Goal: Information Seeking & Learning: Learn about a topic

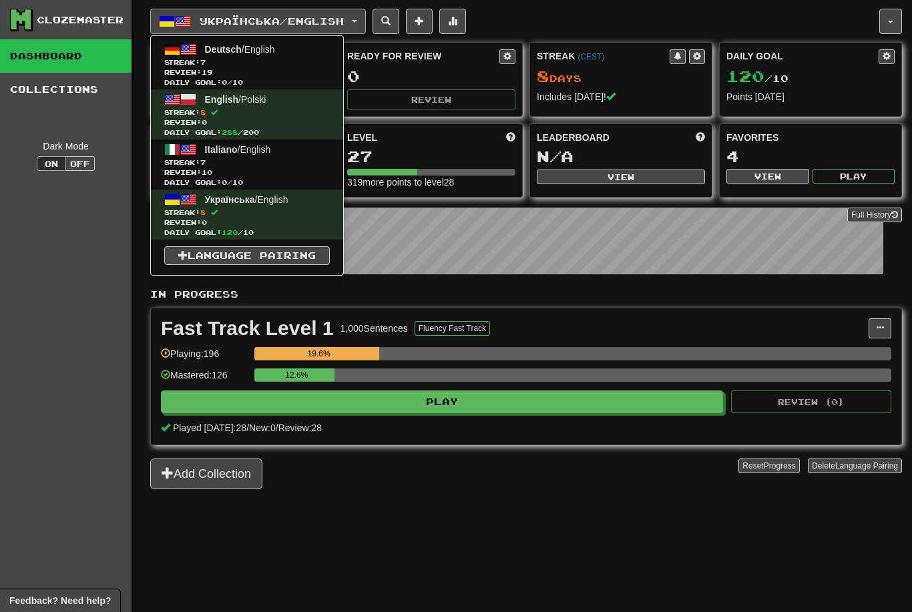
click at [294, 69] on span "Review: 19" at bounding box center [247, 72] width 166 height 10
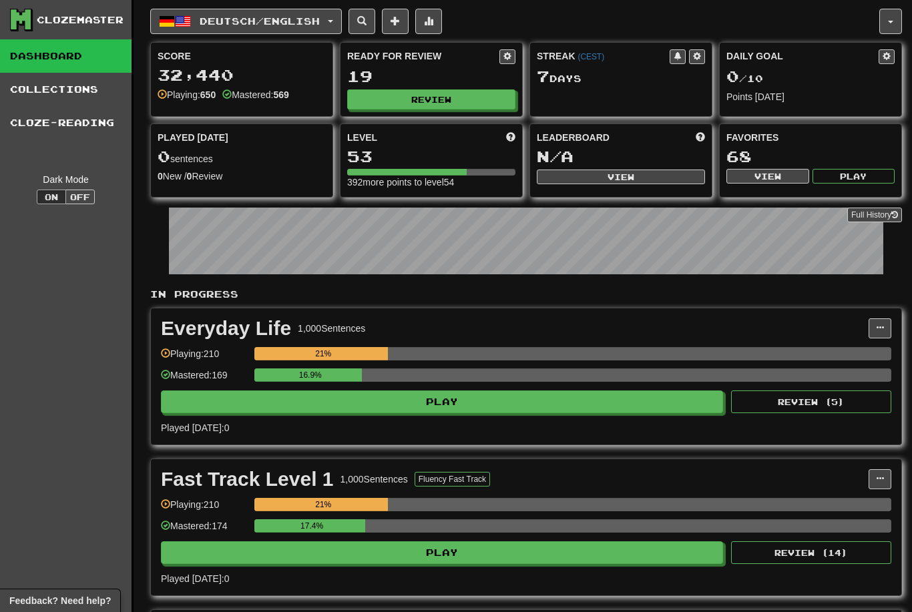
click at [487, 105] on button "Review" at bounding box center [431, 99] width 168 height 20
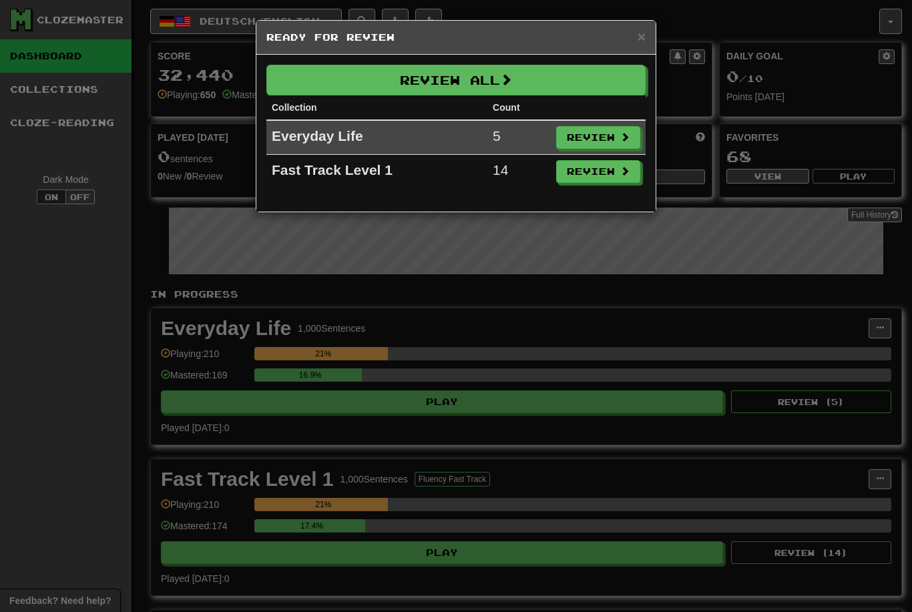
click at [577, 90] on button "Review All" at bounding box center [455, 80] width 379 height 31
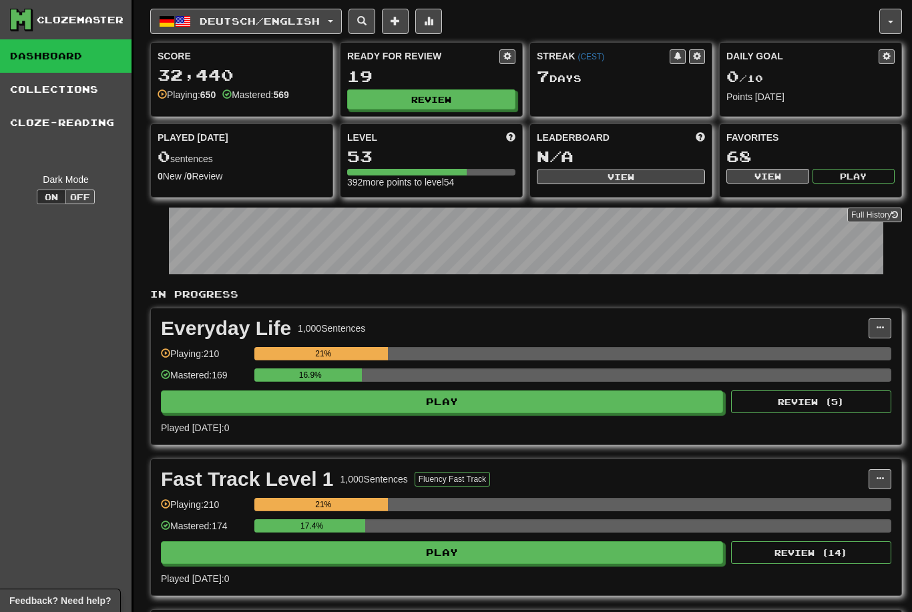
select select "********"
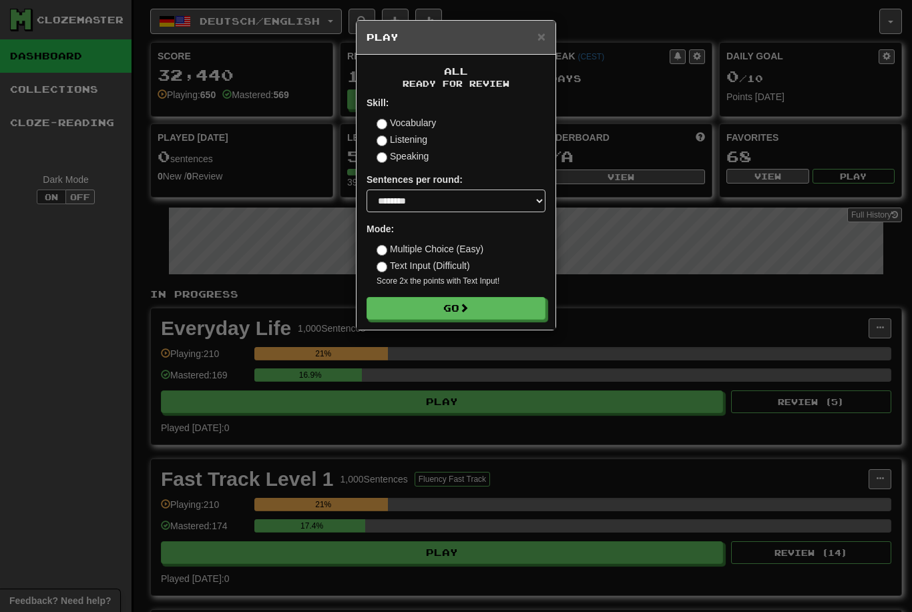
click at [507, 314] on button "Go" at bounding box center [455, 308] width 179 height 23
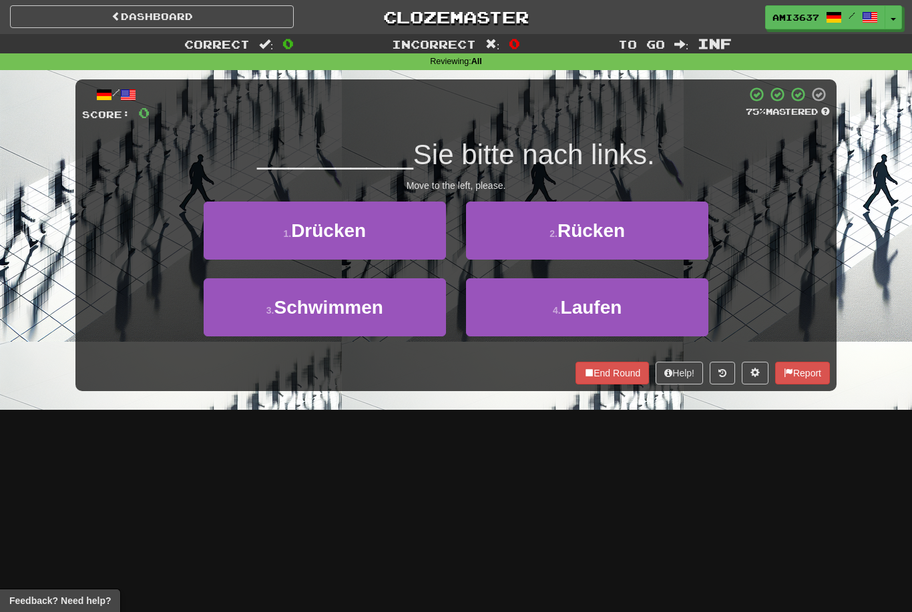
click at [383, 237] on button "1 . Drücken" at bounding box center [325, 231] width 242 height 58
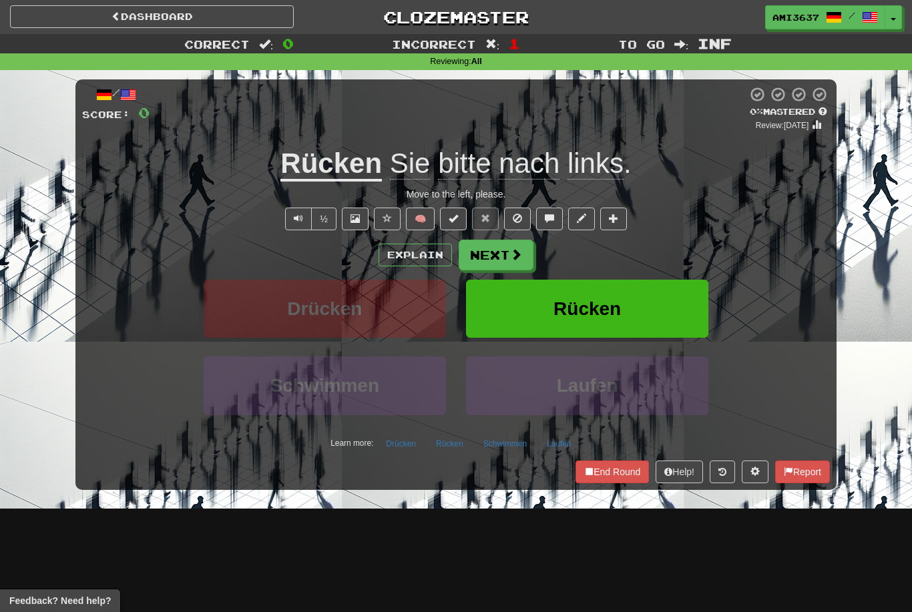
click at [669, 306] on button "Rücken" at bounding box center [587, 309] width 242 height 58
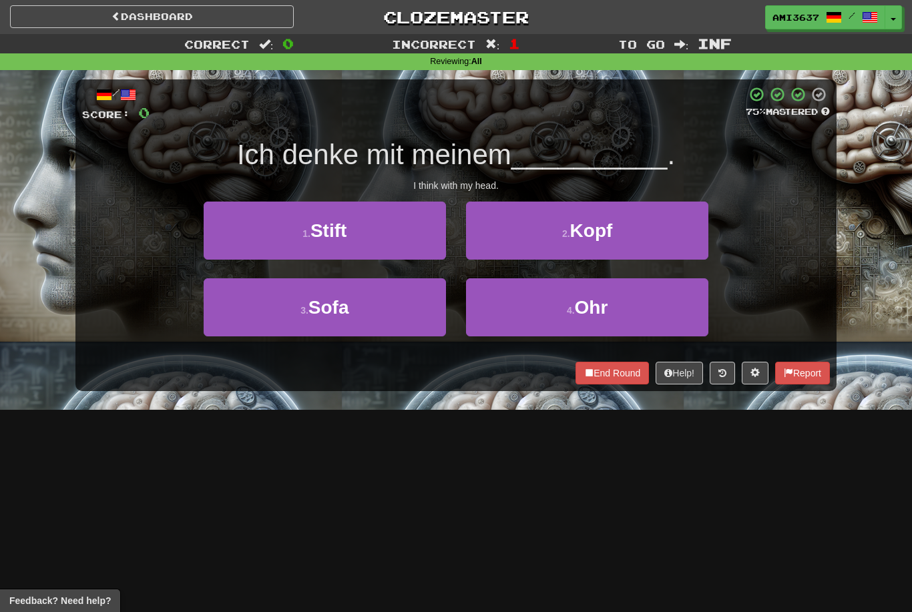
click at [663, 230] on button "2 . Kopf" at bounding box center [587, 231] width 242 height 58
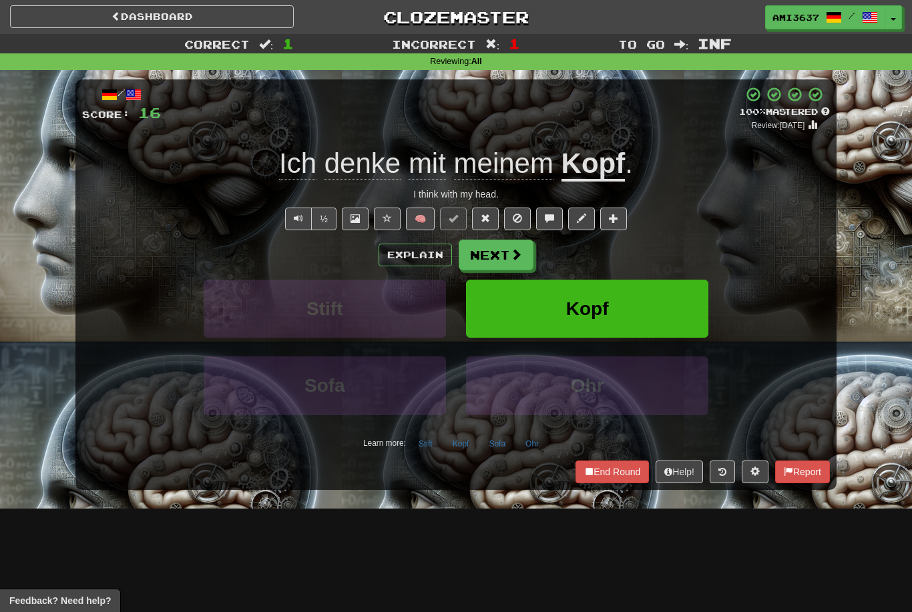
click at [601, 306] on span "Kopf" at bounding box center [587, 308] width 43 height 21
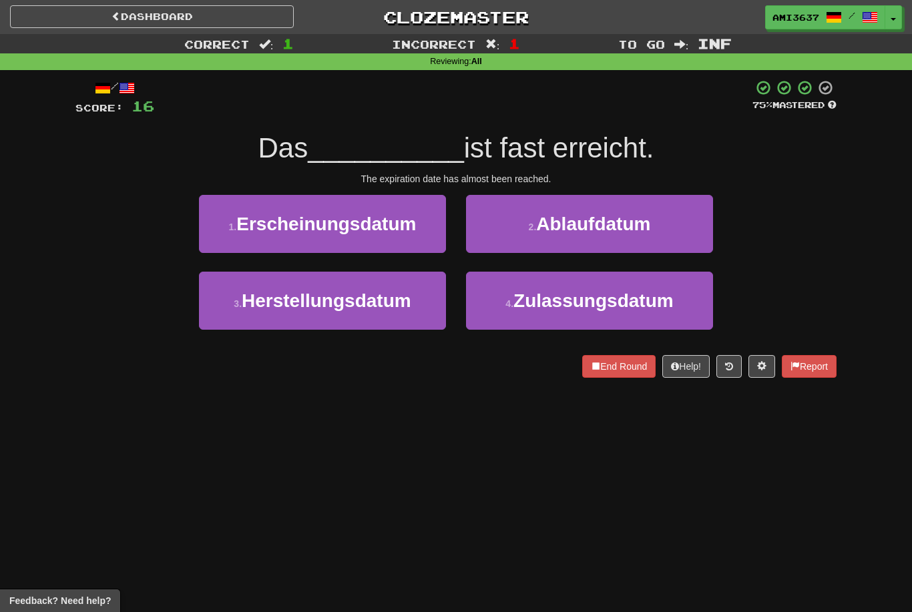
click at [664, 221] on button "2 . Ablaufdatum" at bounding box center [589, 224] width 247 height 58
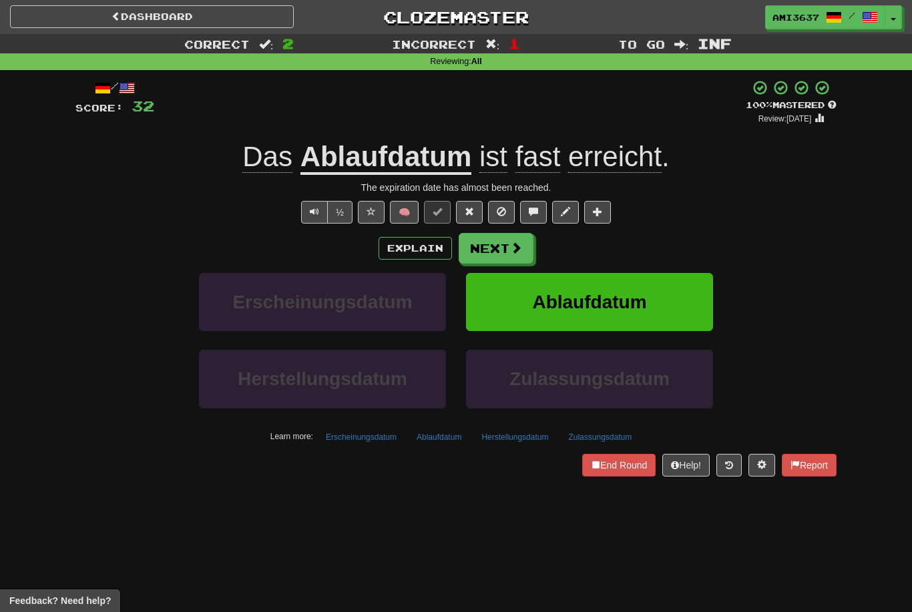
click at [644, 298] on span "Ablaufdatum" at bounding box center [589, 302] width 114 height 21
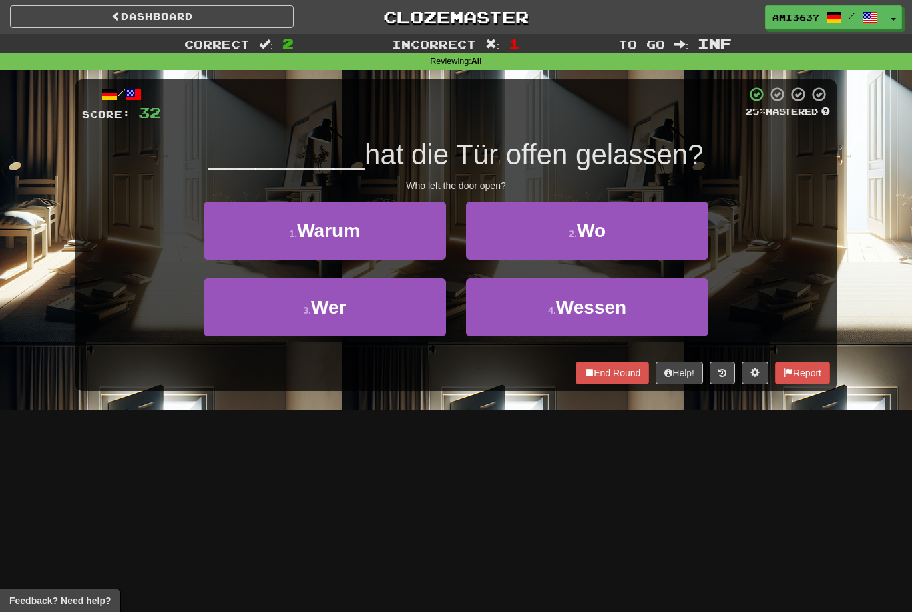
click at [411, 313] on button "3 . Wer" at bounding box center [325, 307] width 242 height 58
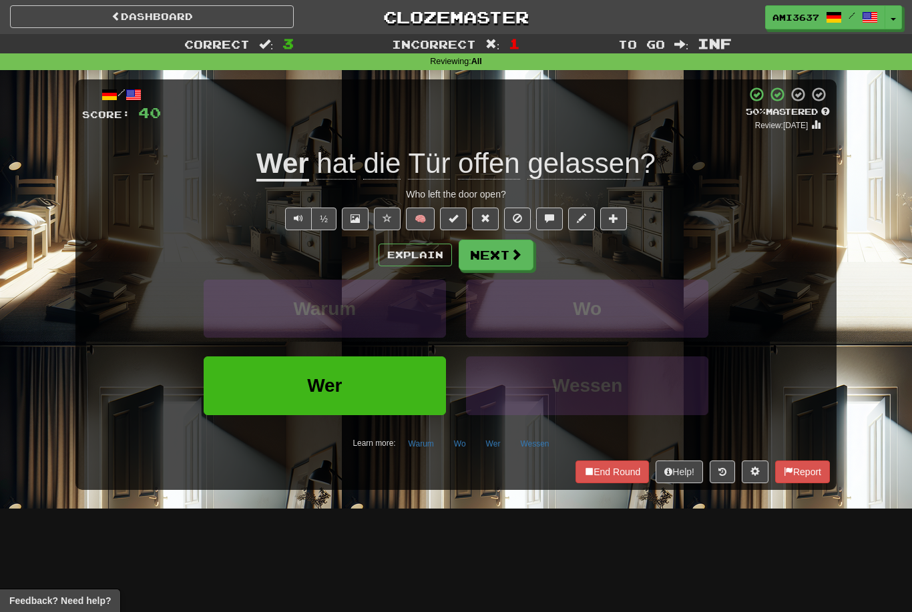
click at [405, 398] on button "Wer" at bounding box center [325, 385] width 242 height 58
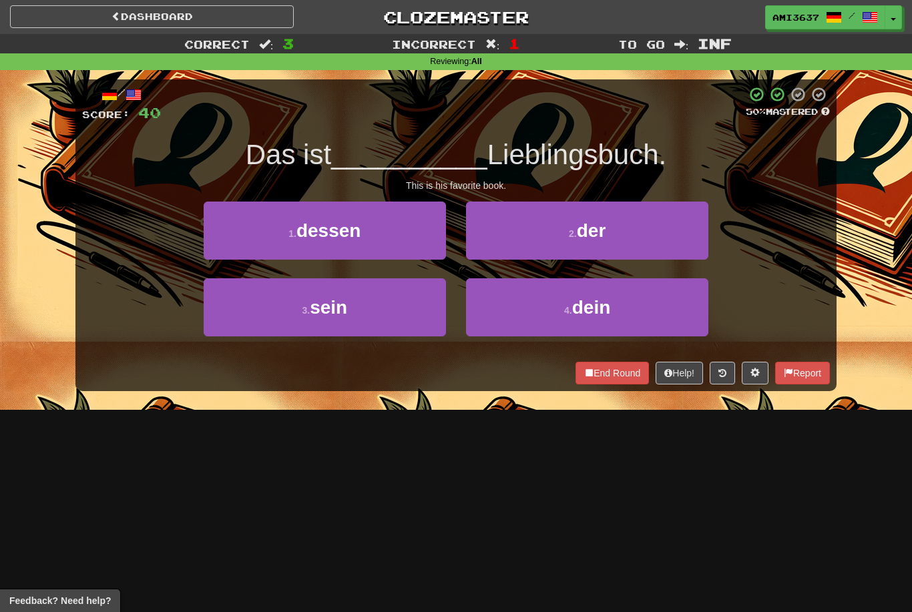
click at [668, 226] on button "2 . der" at bounding box center [587, 231] width 242 height 58
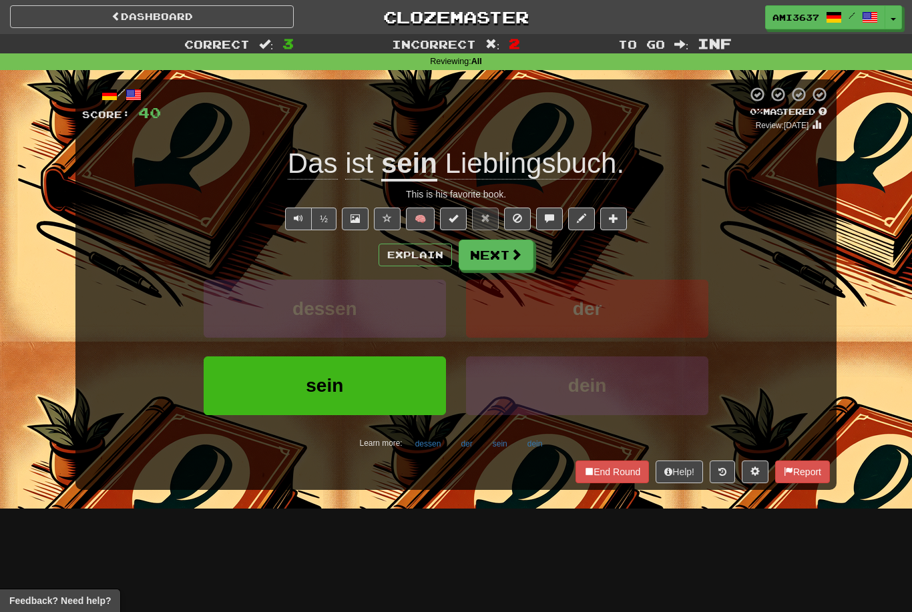
click at [401, 400] on button "sein" at bounding box center [325, 385] width 242 height 58
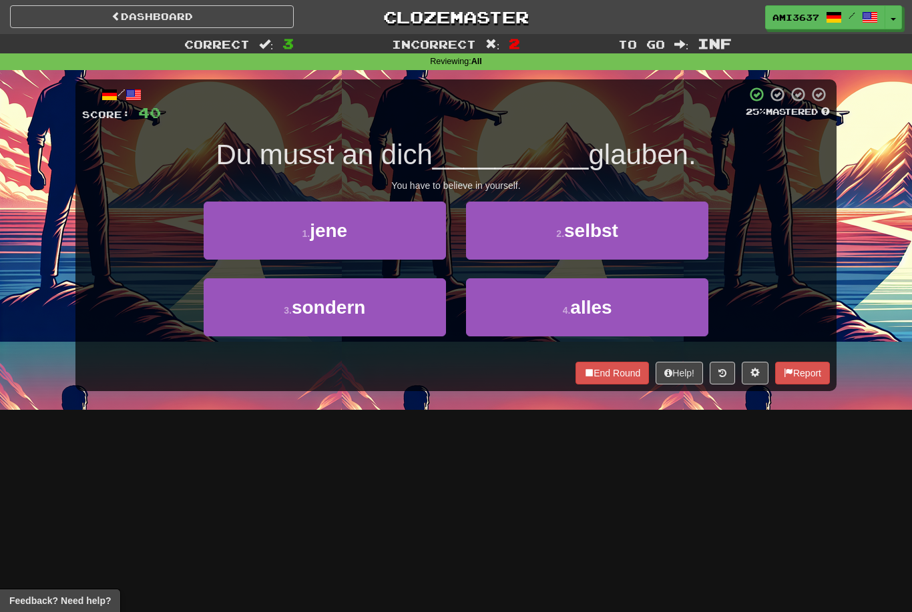
click at [678, 231] on button "2 . selbst" at bounding box center [587, 231] width 242 height 58
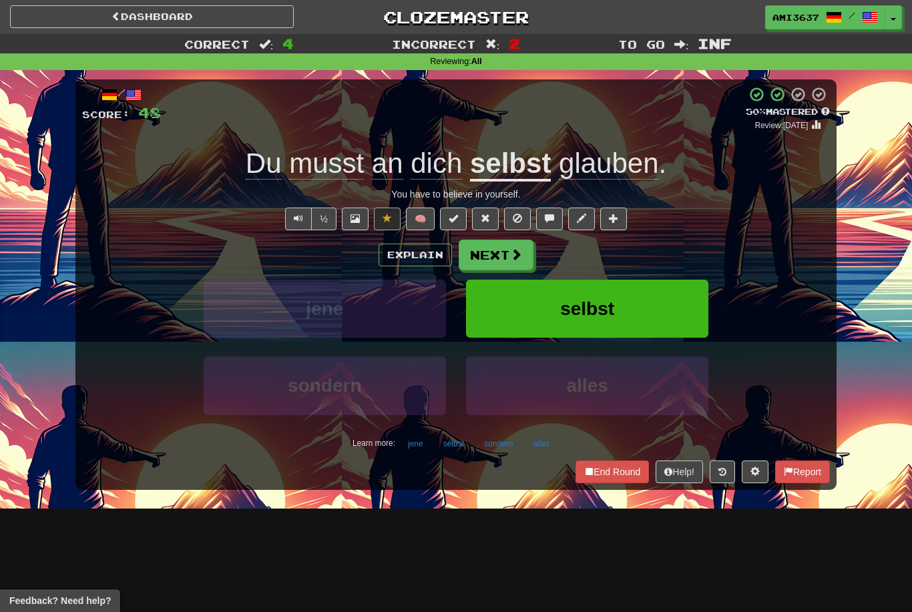
click at [640, 318] on button "selbst" at bounding box center [587, 309] width 242 height 58
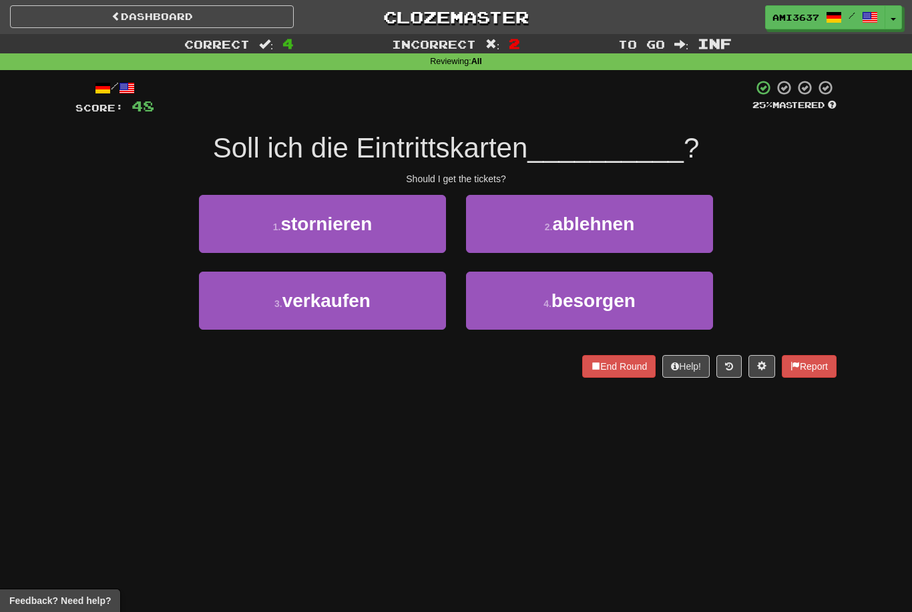
click at [398, 231] on button "1 . stornieren" at bounding box center [322, 224] width 247 height 58
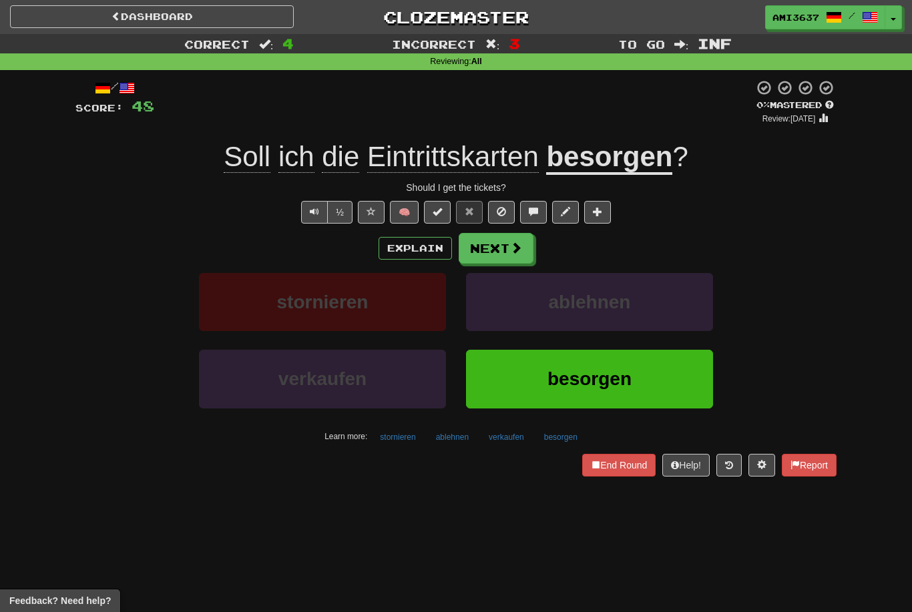
click at [692, 379] on button "besorgen" at bounding box center [589, 379] width 247 height 58
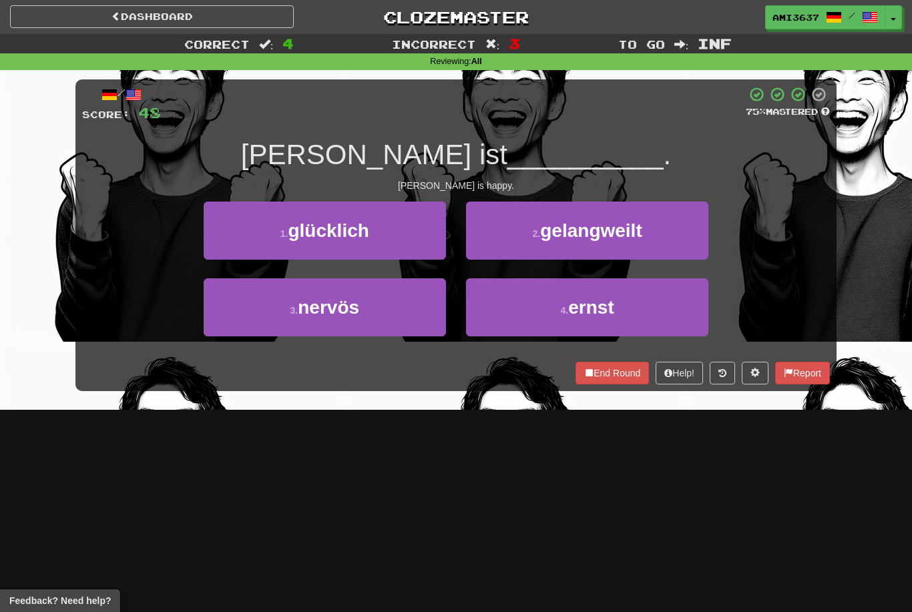
click at [401, 230] on button "1 . glücklich" at bounding box center [325, 231] width 242 height 58
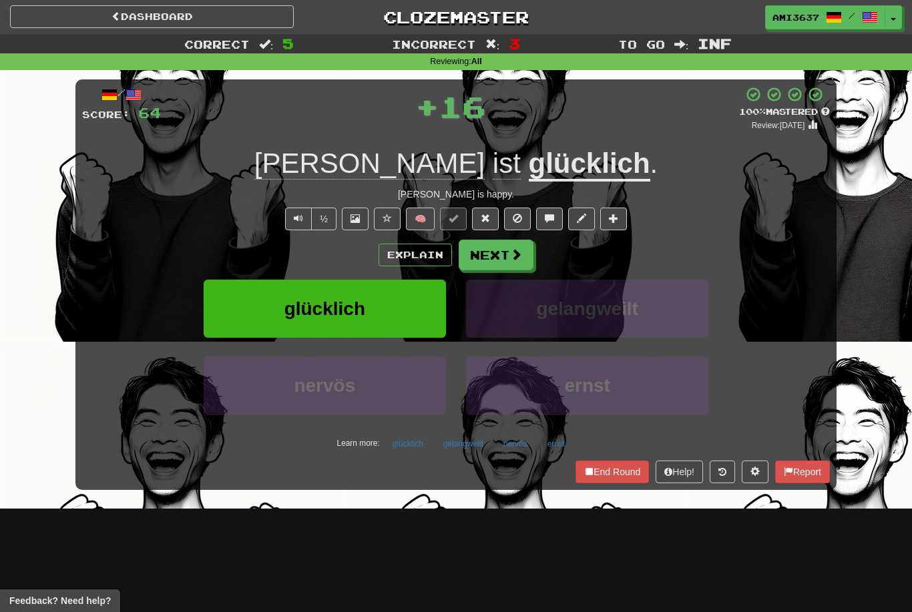
click at [392, 315] on button "glücklich" at bounding box center [325, 309] width 242 height 58
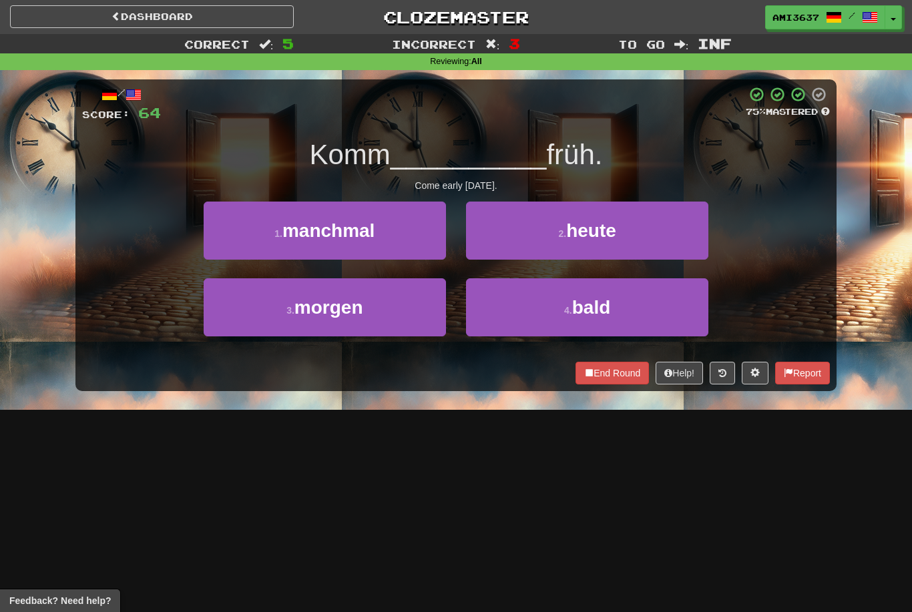
click at [683, 232] on button "2 . heute" at bounding box center [587, 231] width 242 height 58
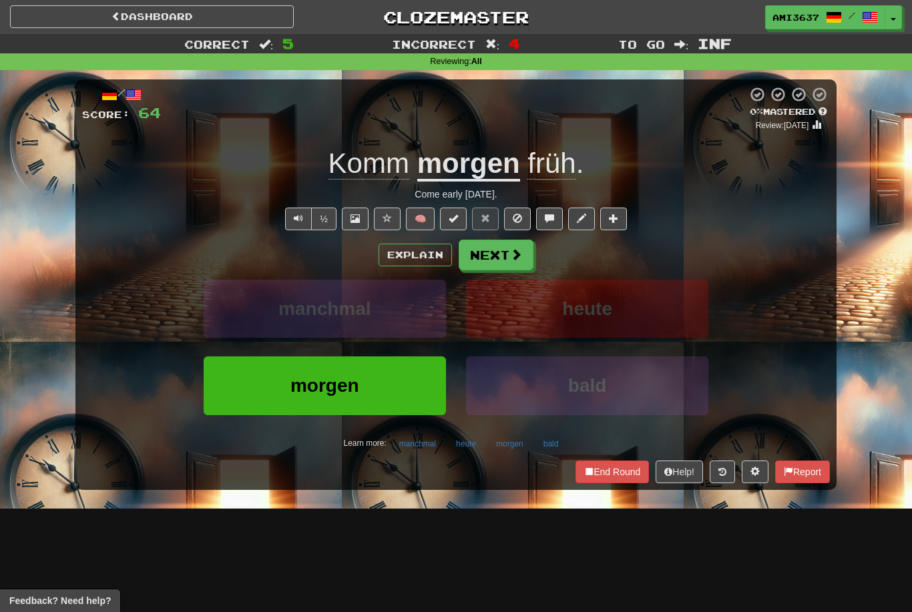
click at [349, 394] on span "morgen" at bounding box center [324, 385] width 69 height 21
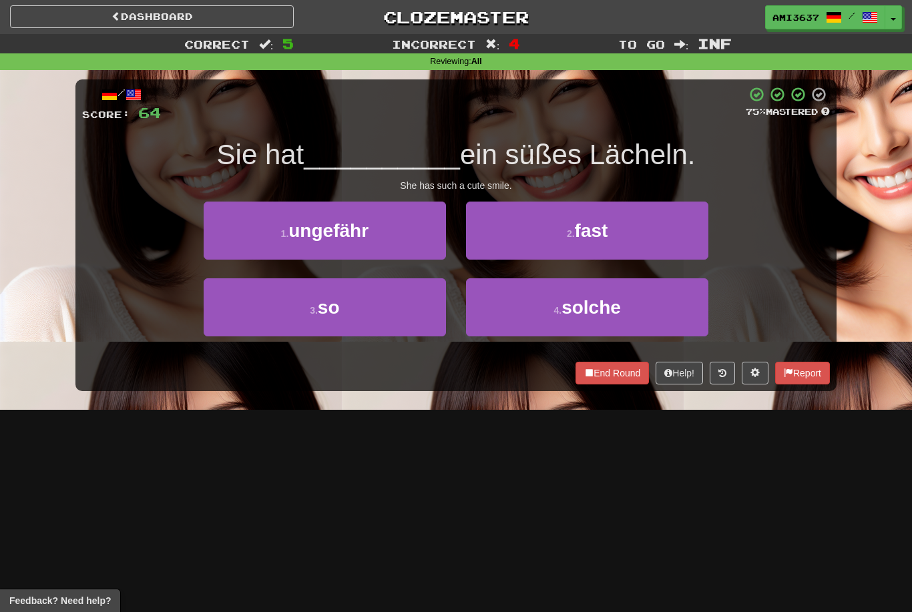
click at [586, 222] on span "fast" at bounding box center [591, 230] width 33 height 21
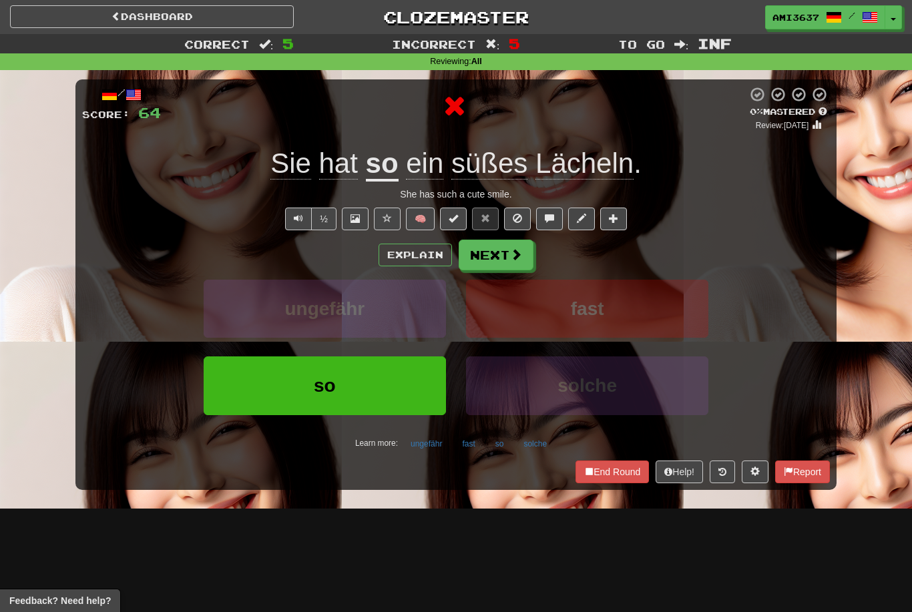
click at [516, 255] on span at bounding box center [516, 254] width 12 height 12
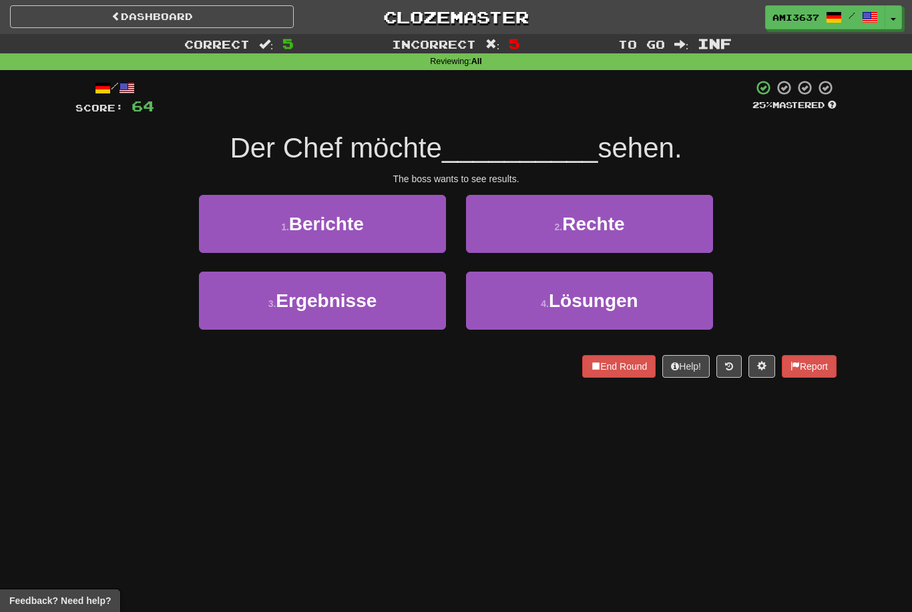
click at [601, 216] on span "Rechte" at bounding box center [593, 224] width 62 height 21
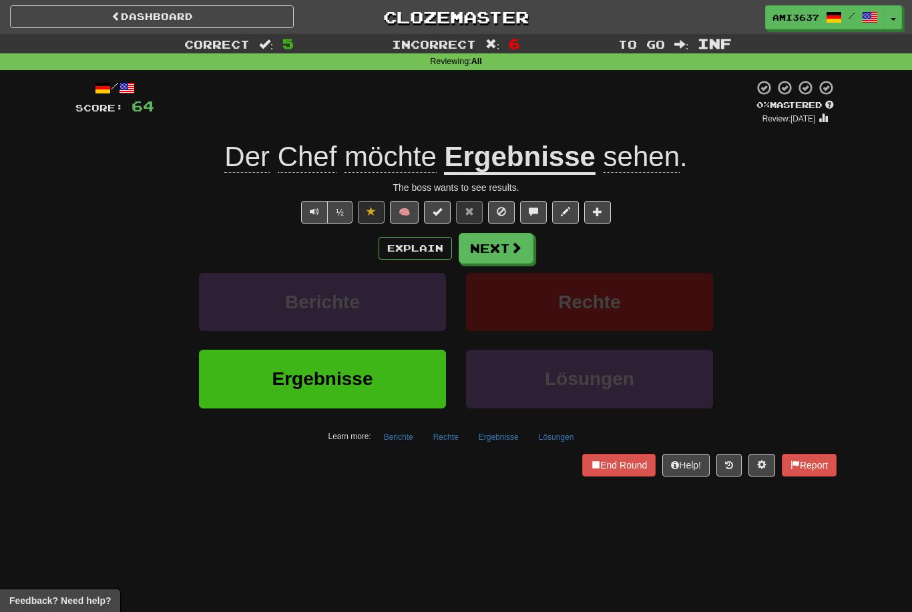
click at [431, 376] on button "Ergebnisse" at bounding box center [322, 379] width 247 height 58
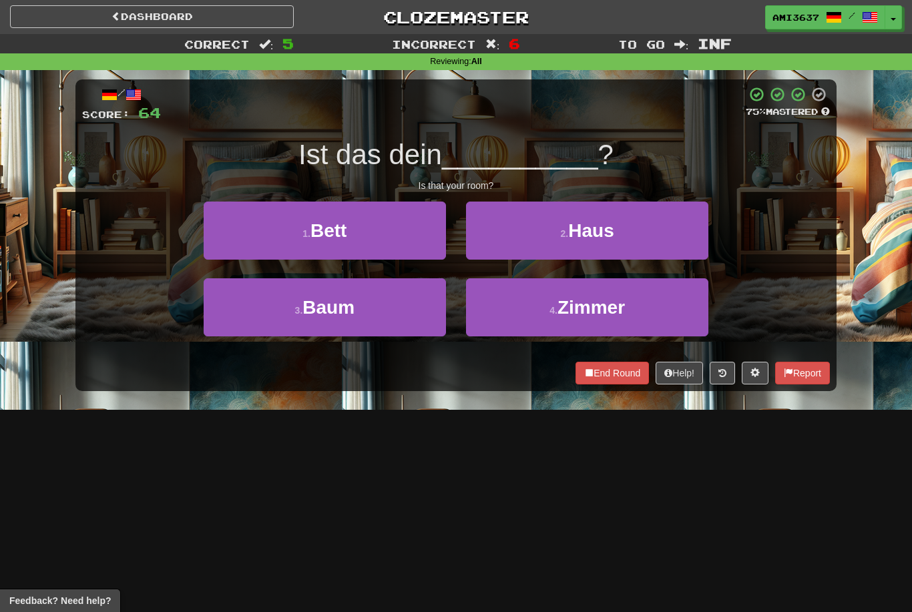
click at [587, 247] on button "2 . Haus" at bounding box center [587, 231] width 242 height 58
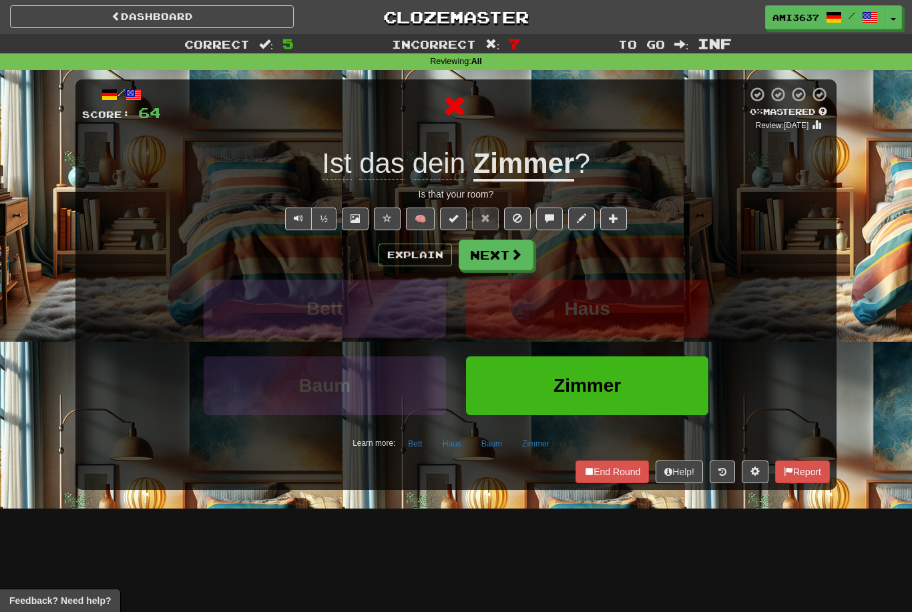
click at [520, 256] on span at bounding box center [516, 254] width 12 height 12
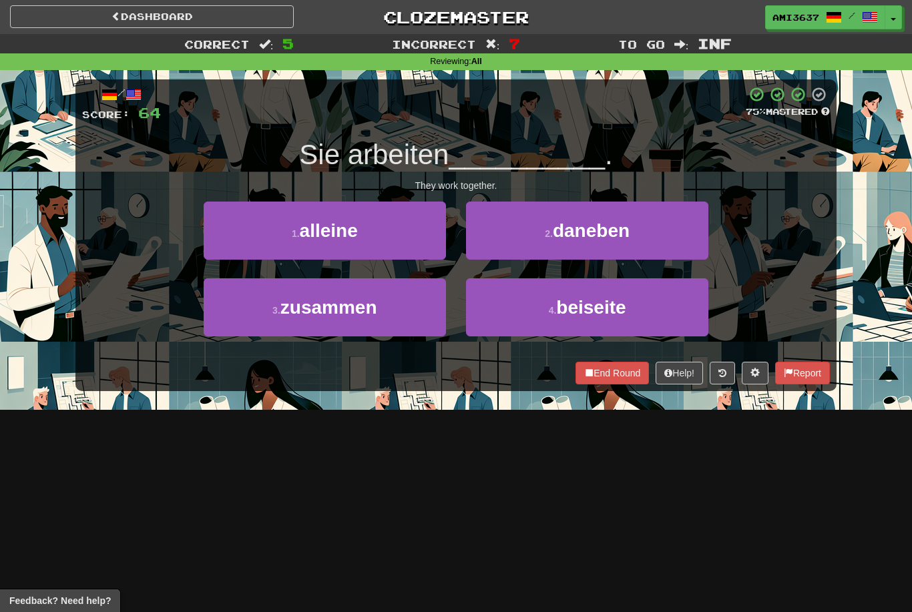
click at [415, 319] on button "3 . zusammen" at bounding box center [325, 307] width 242 height 58
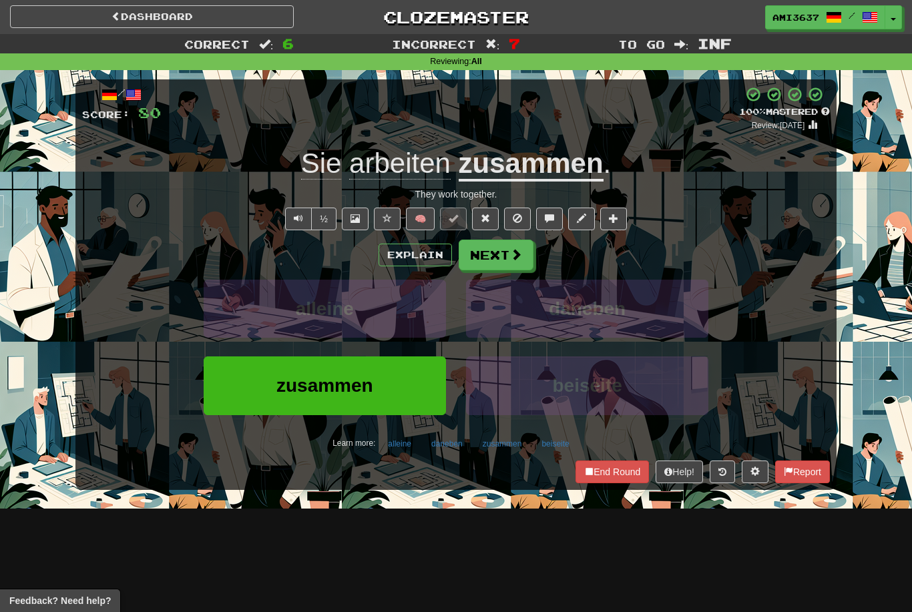
click at [394, 391] on button "zusammen" at bounding box center [325, 385] width 242 height 58
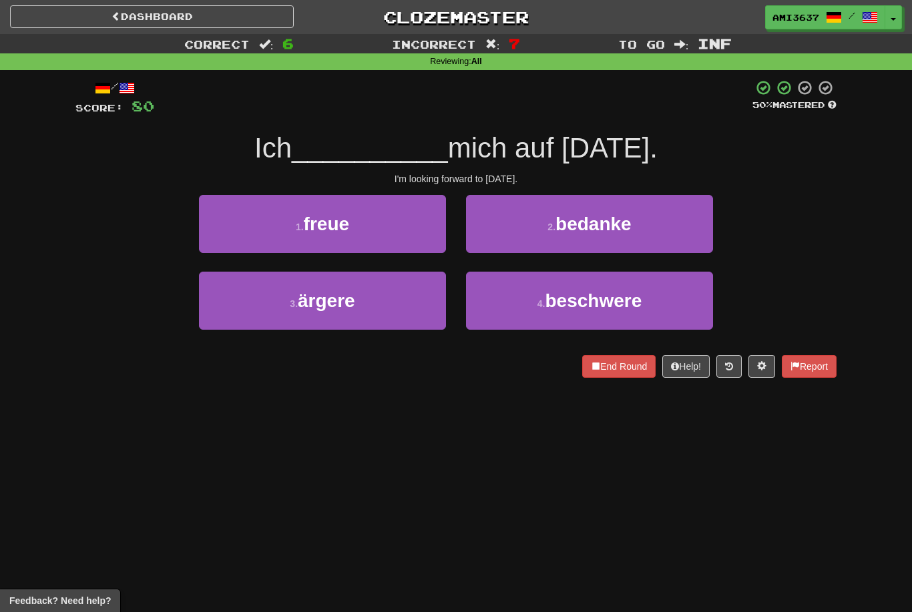
click at [503, 232] on button "2 . bedanke" at bounding box center [589, 224] width 247 height 58
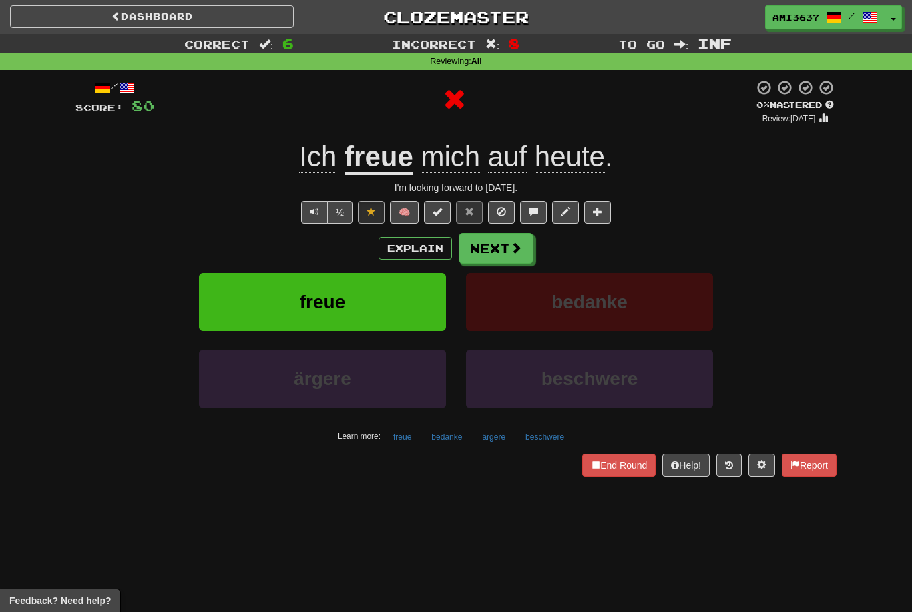
click at [505, 238] on button "Next" at bounding box center [496, 248] width 75 height 31
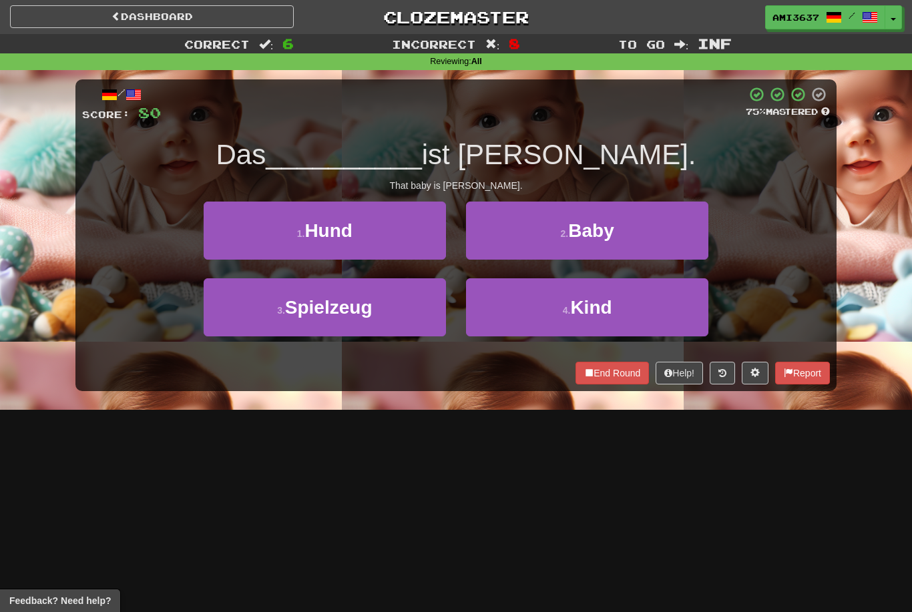
click at [677, 239] on button "2 . Baby" at bounding box center [587, 231] width 242 height 58
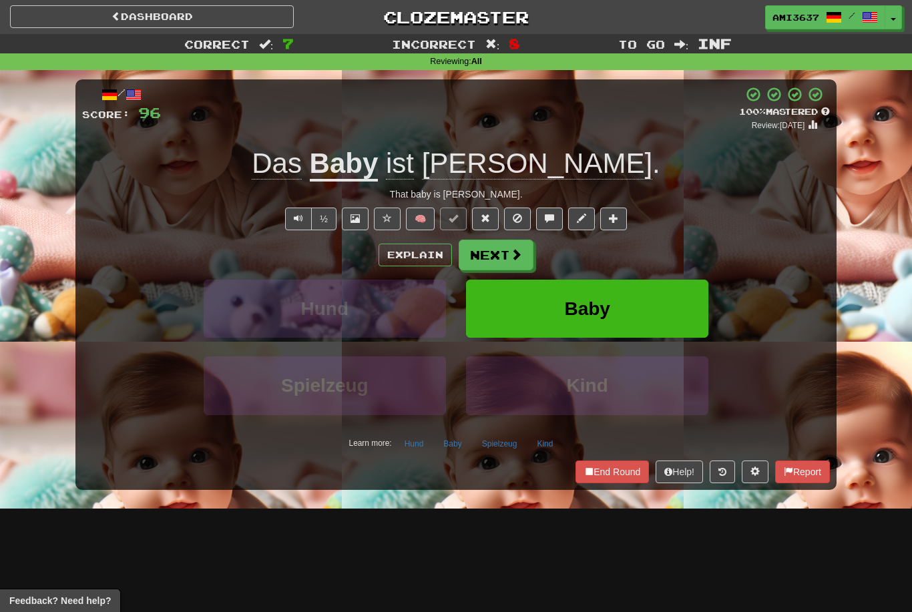
click at [661, 309] on button "Baby" at bounding box center [587, 309] width 242 height 58
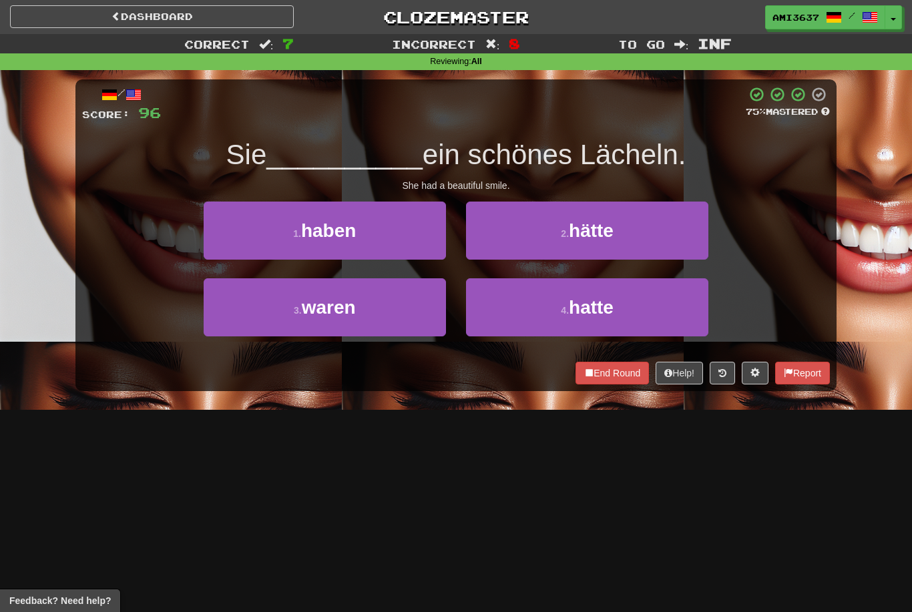
click at [613, 232] on span "hätte" at bounding box center [591, 230] width 45 height 21
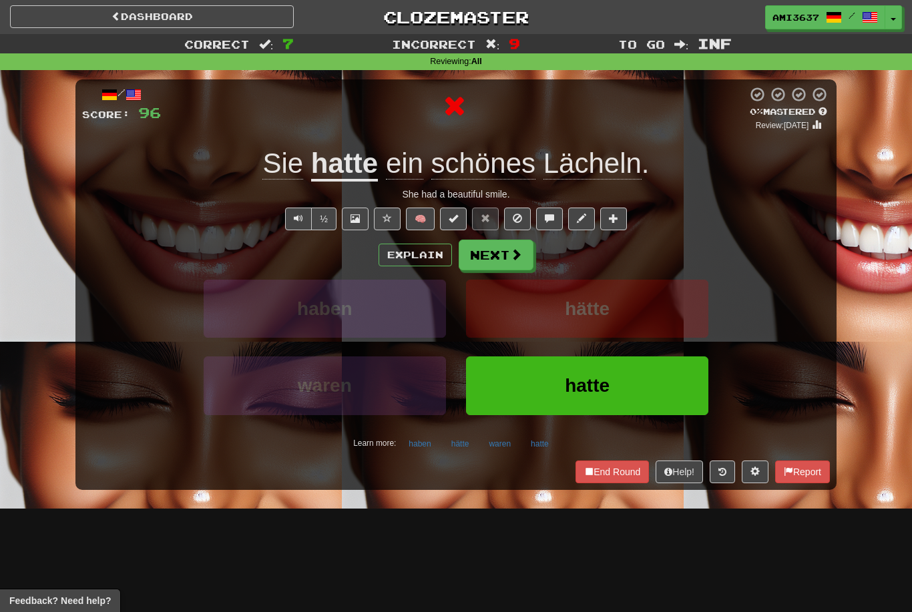
click at [522, 401] on button "hatte" at bounding box center [587, 385] width 242 height 58
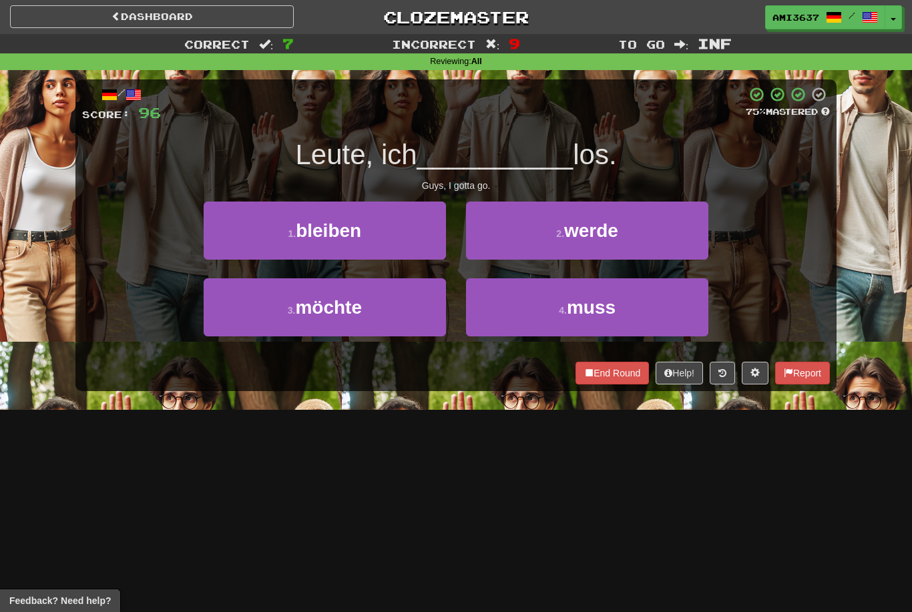
click at [628, 241] on button "2 . werde" at bounding box center [587, 231] width 242 height 58
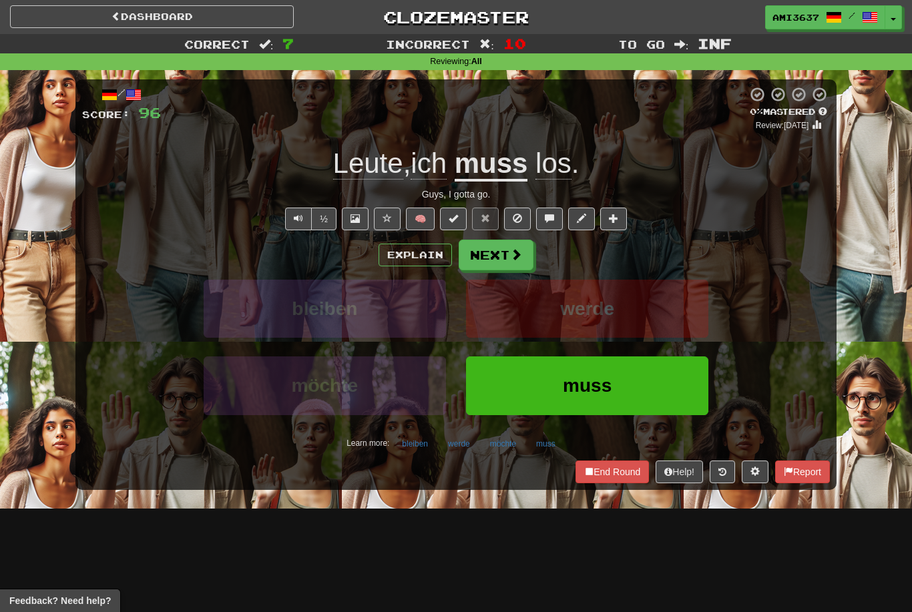
click at [510, 257] on span at bounding box center [516, 254] width 12 height 12
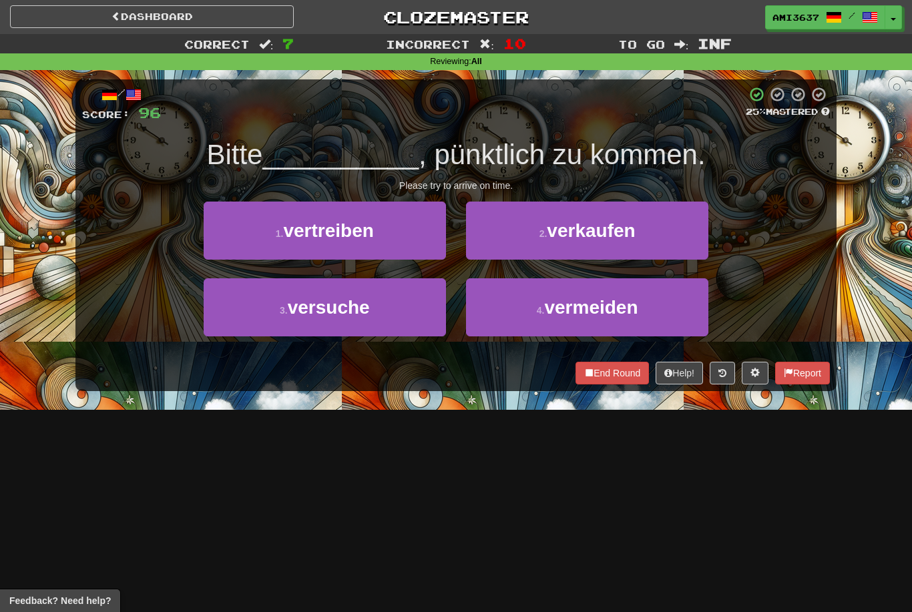
click at [370, 322] on button "3 . versuche" at bounding box center [325, 307] width 242 height 58
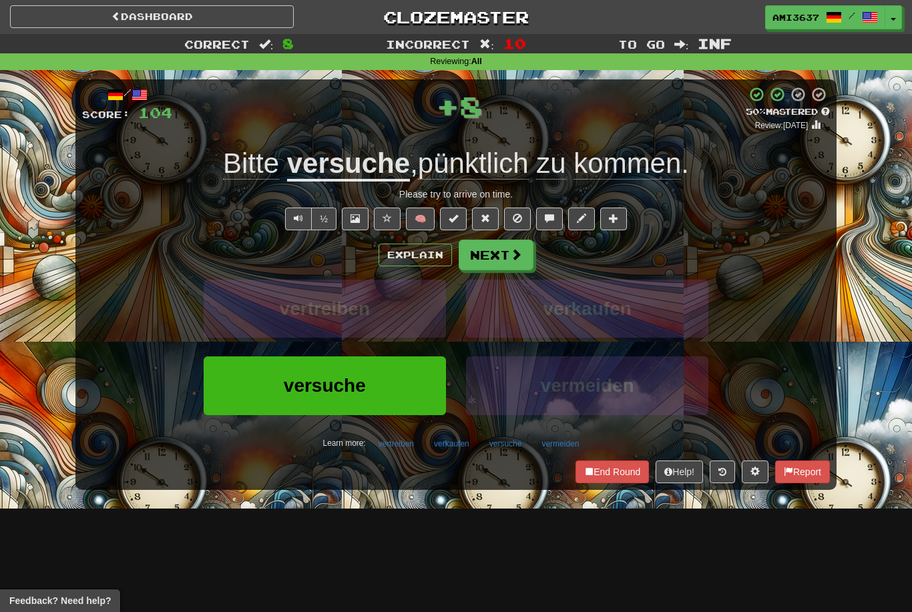
click at [395, 404] on button "versuche" at bounding box center [325, 385] width 242 height 58
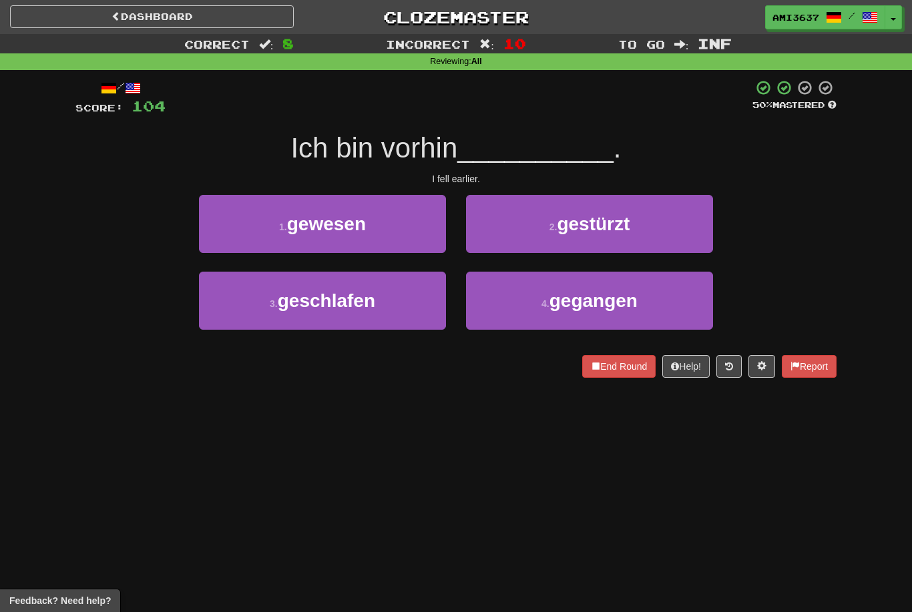
click at [662, 229] on button "2 . gestürzt" at bounding box center [589, 224] width 247 height 58
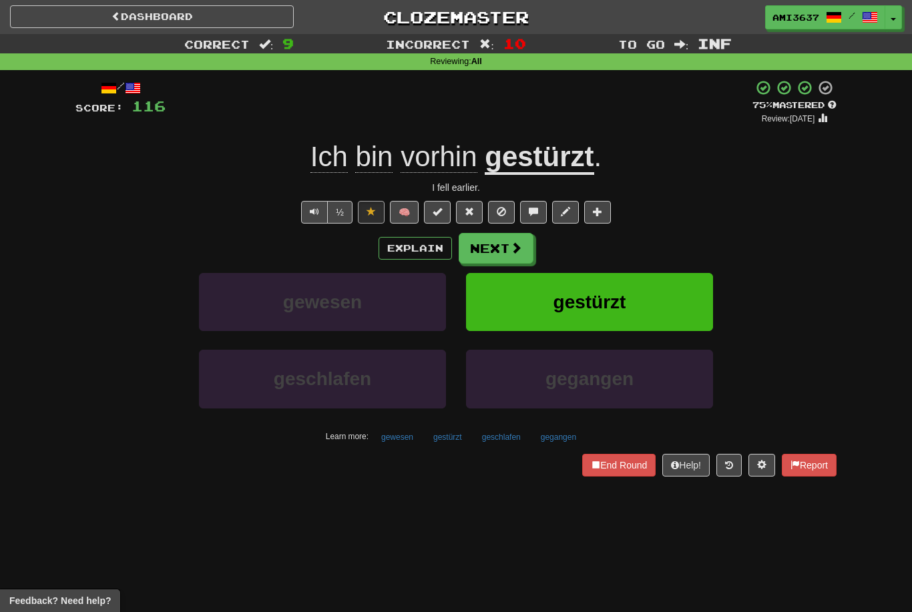
click at [651, 299] on button "gestürzt" at bounding box center [589, 302] width 247 height 58
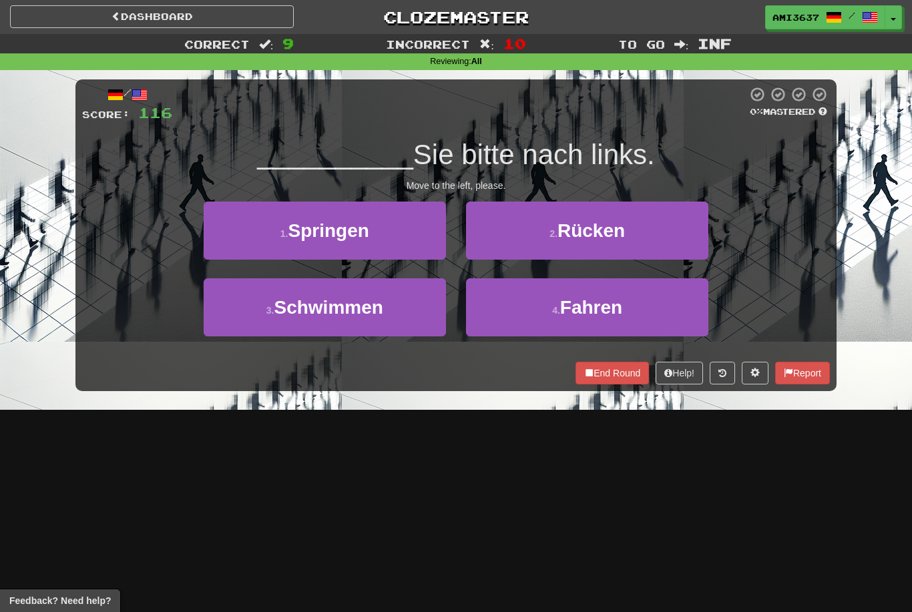
click at [668, 313] on button "4 . Fahren" at bounding box center [587, 307] width 242 height 58
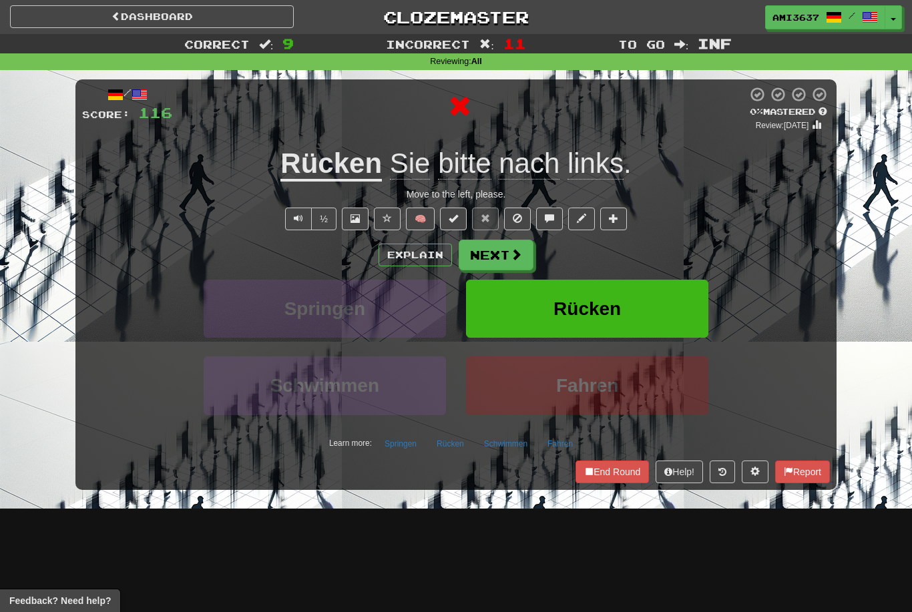
click at [662, 304] on button "Rücken" at bounding box center [587, 309] width 242 height 58
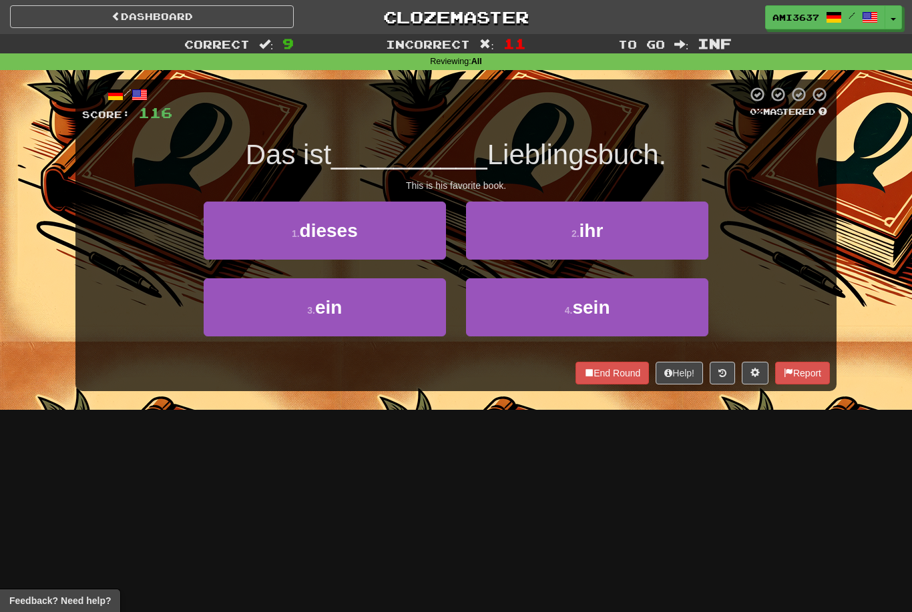
click at [666, 308] on button "4 . sein" at bounding box center [587, 307] width 242 height 58
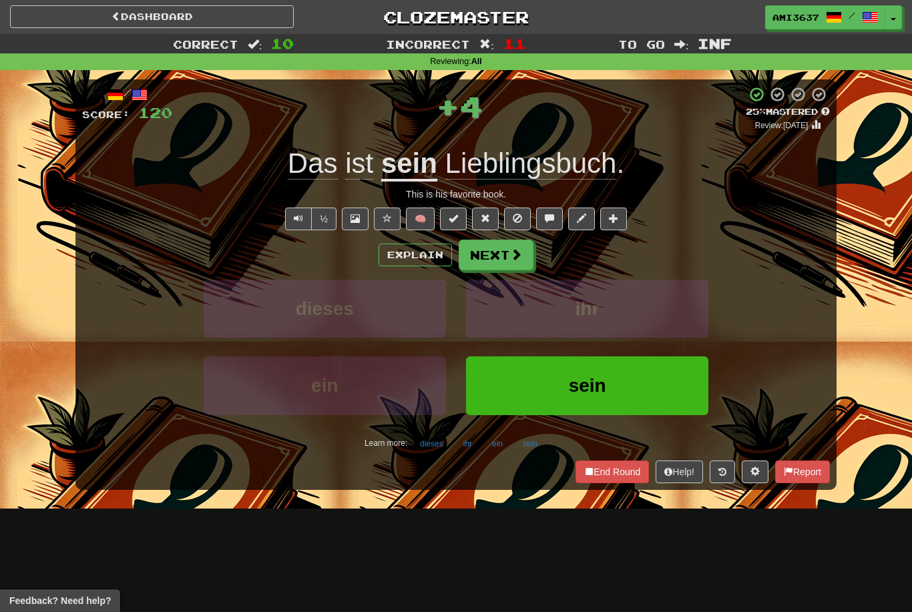
click at [658, 381] on button "sein" at bounding box center [587, 385] width 242 height 58
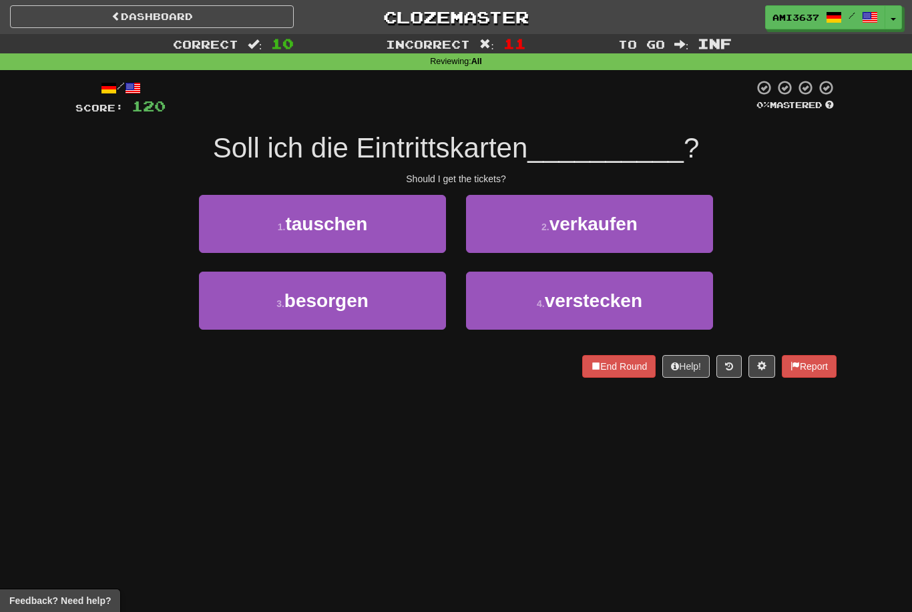
click at [680, 227] on button "2 . verkaufen" at bounding box center [589, 224] width 247 height 58
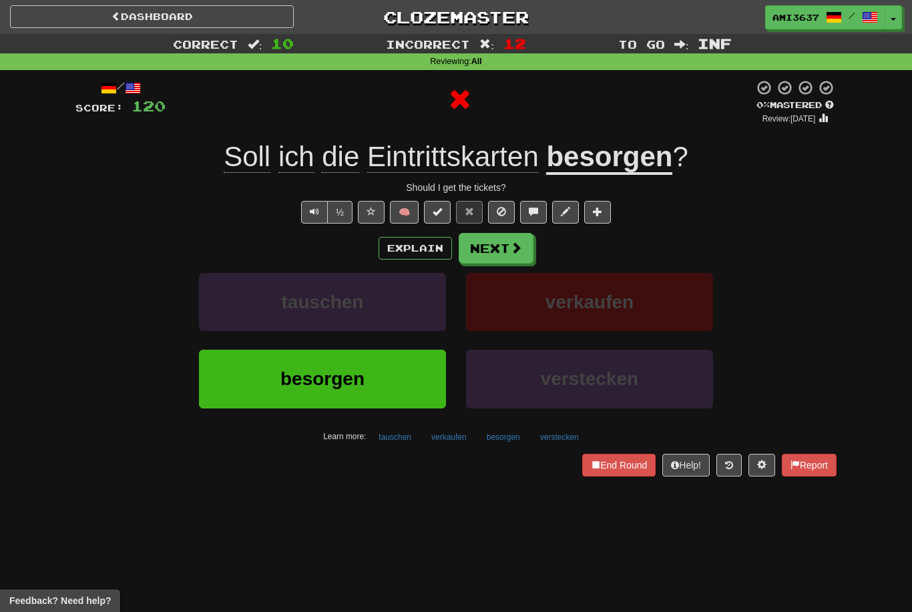
click at [659, 298] on button "verkaufen" at bounding box center [589, 302] width 247 height 58
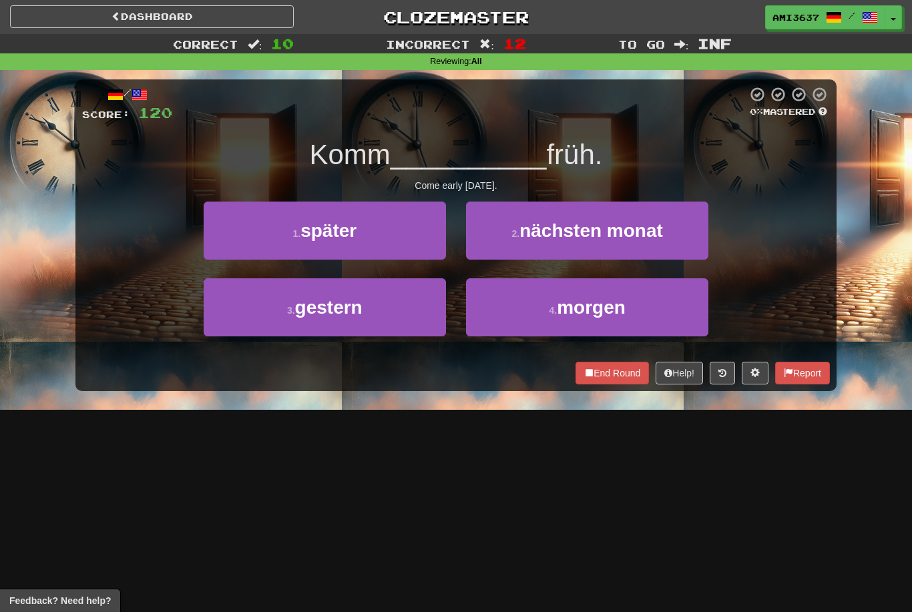
click at [660, 316] on button "4 . morgen" at bounding box center [587, 307] width 242 height 58
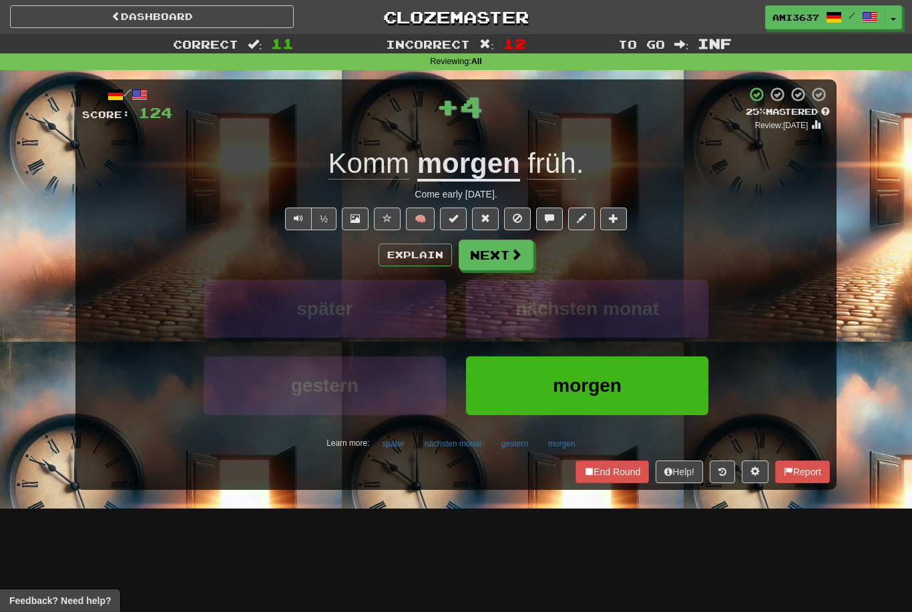
click at [665, 382] on button "morgen" at bounding box center [587, 385] width 242 height 58
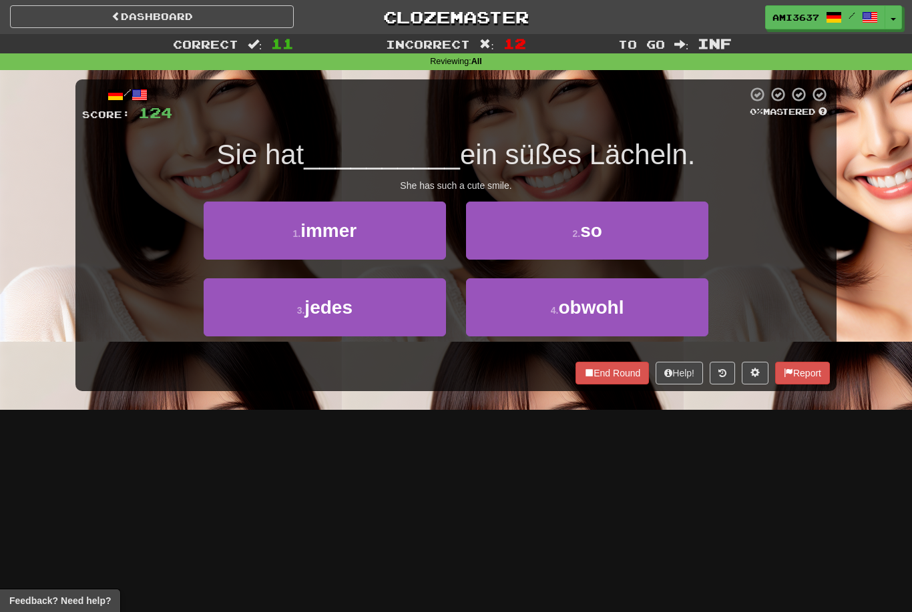
click at [672, 230] on button "2 . so" at bounding box center [587, 231] width 242 height 58
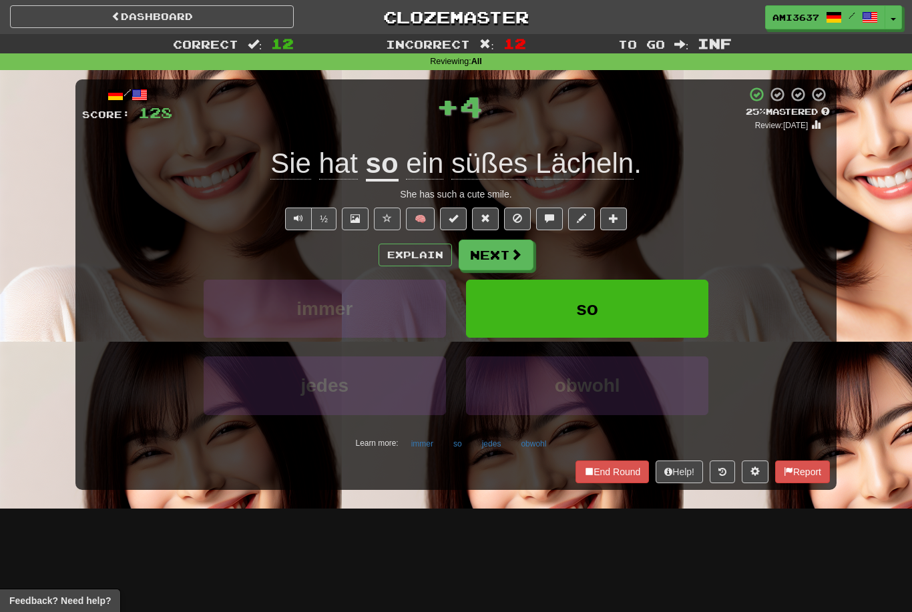
click at [640, 306] on button "so" at bounding box center [587, 309] width 242 height 58
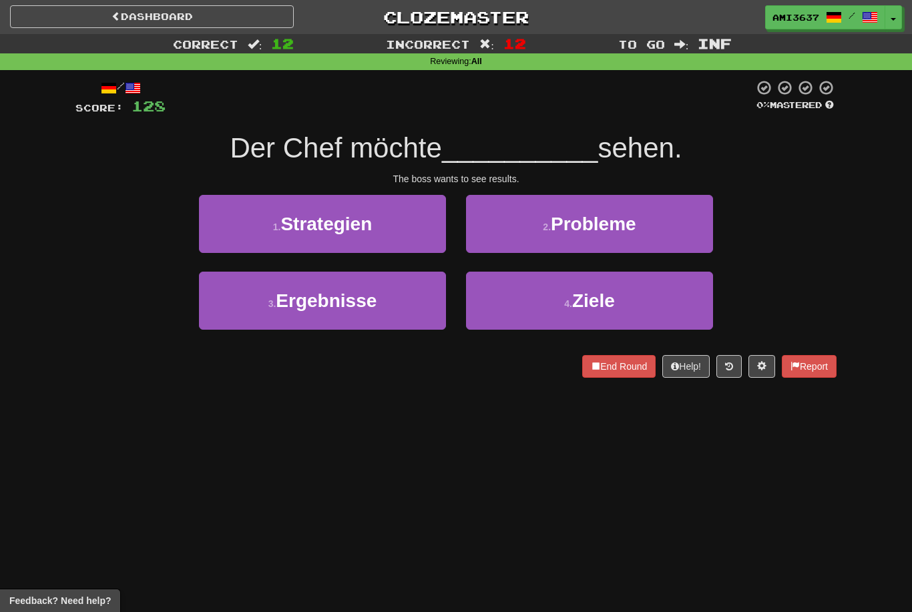
click at [426, 320] on button "3 . Ergebnisse" at bounding box center [322, 301] width 247 height 58
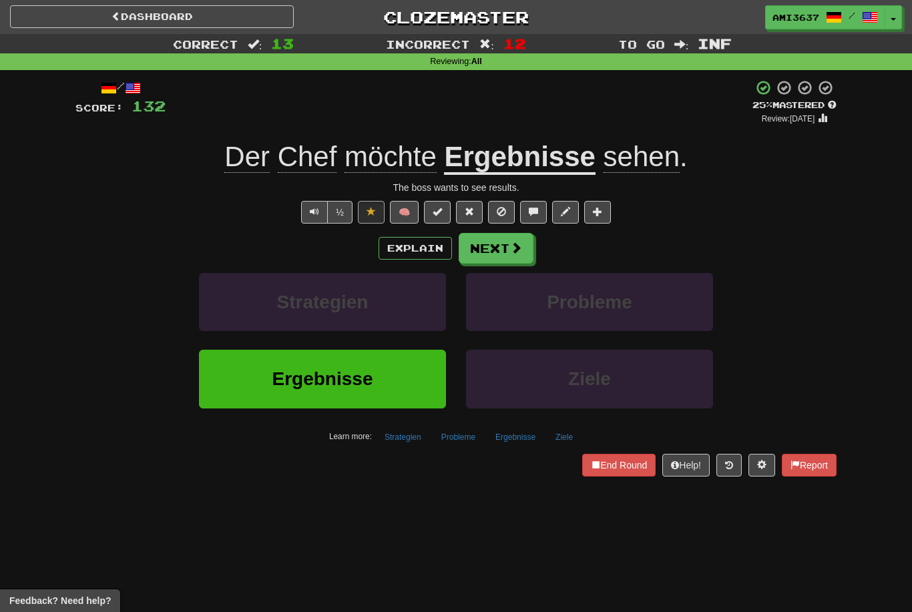
click at [407, 380] on button "Ergebnisse" at bounding box center [322, 379] width 247 height 58
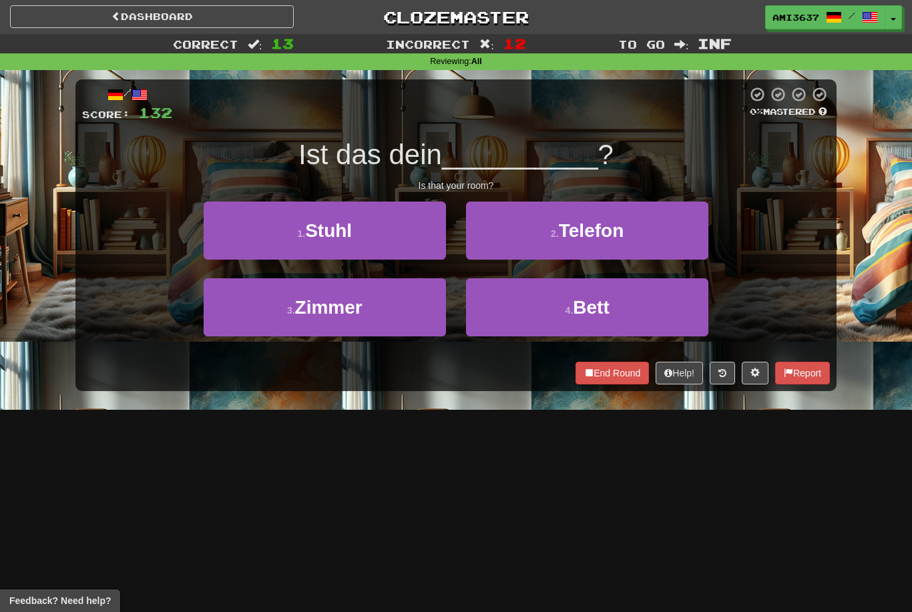
click at [413, 318] on button "3 . Zimmer" at bounding box center [325, 307] width 242 height 58
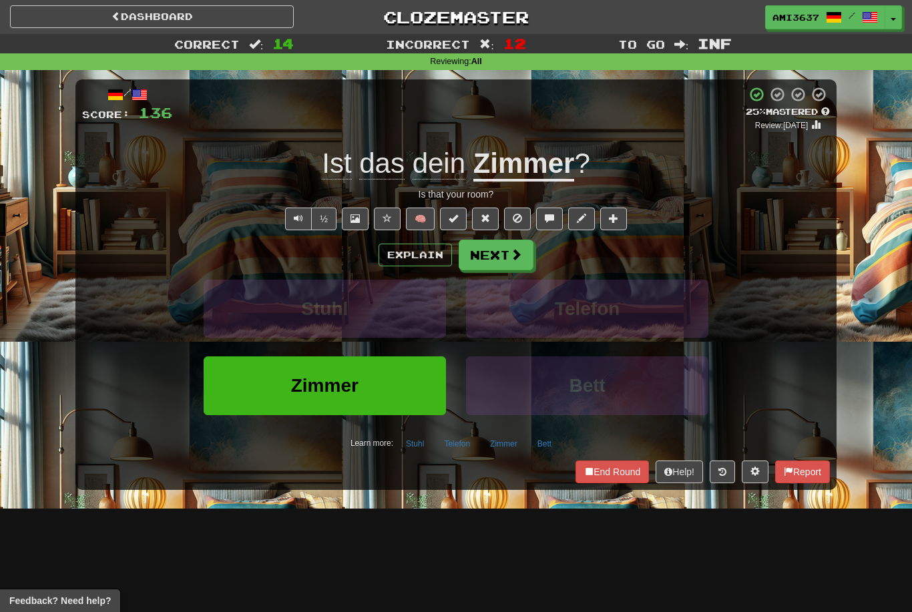
click at [400, 381] on button "Zimmer" at bounding box center [325, 385] width 242 height 58
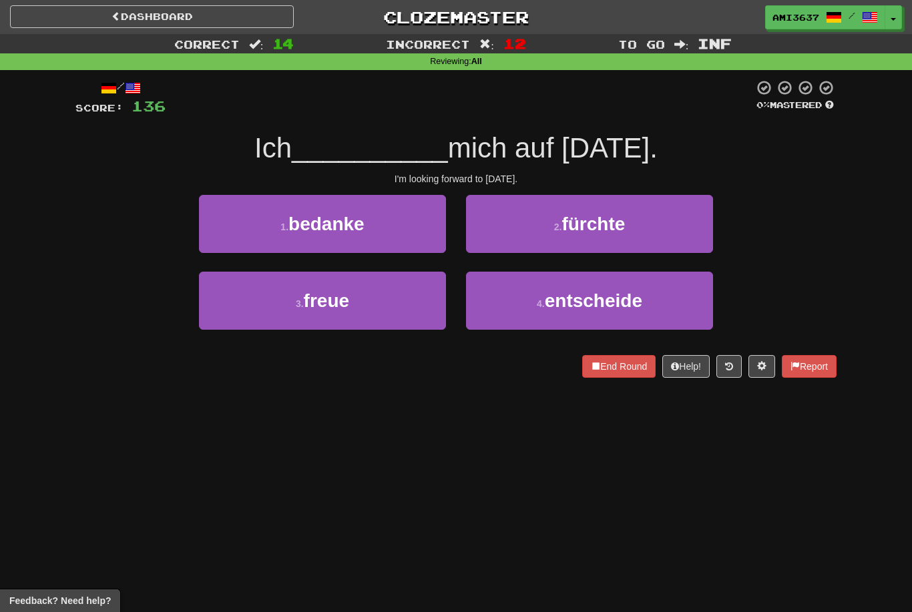
click at [415, 312] on button "3 . freue" at bounding box center [322, 301] width 247 height 58
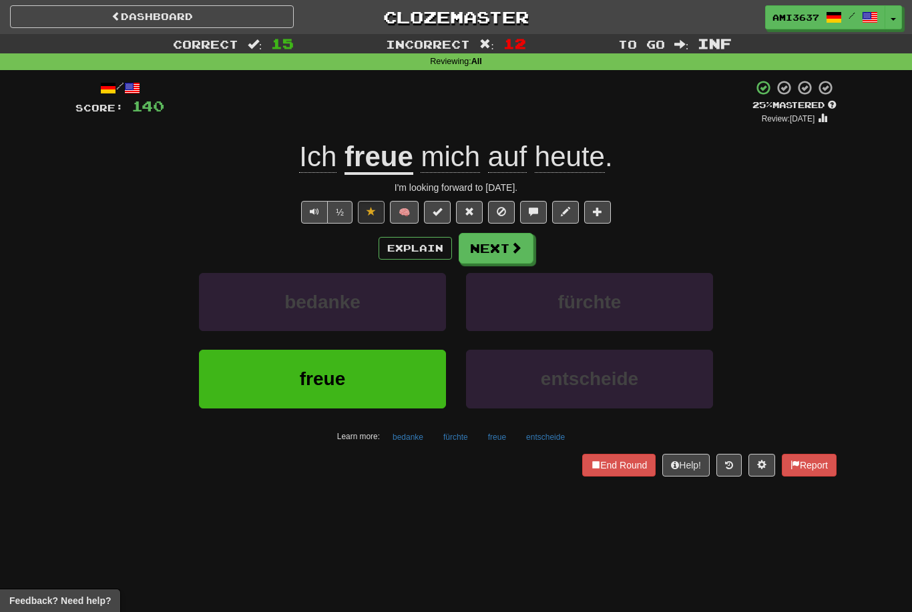
click at [391, 381] on button "freue" at bounding box center [322, 379] width 247 height 58
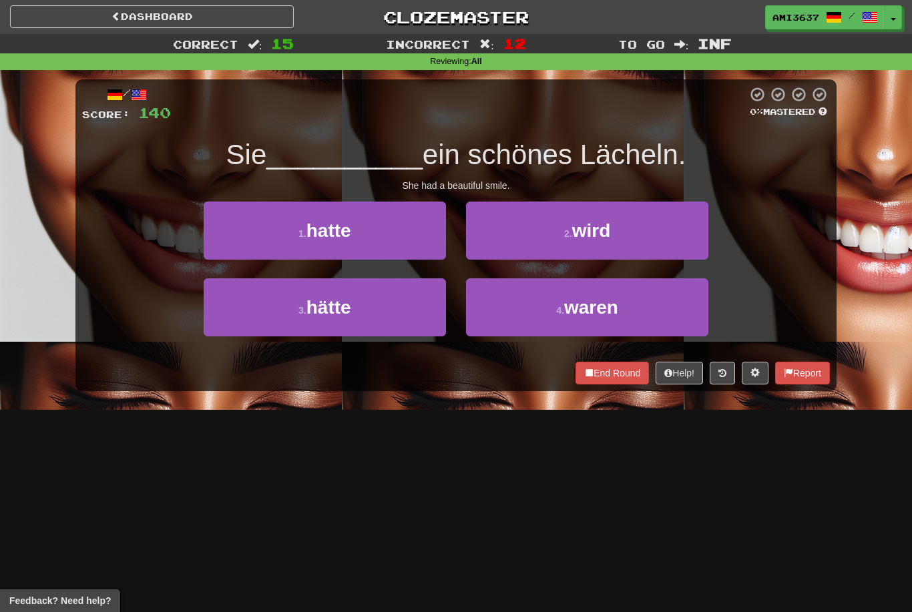
click at [405, 232] on button "1 . hatte" at bounding box center [325, 231] width 242 height 58
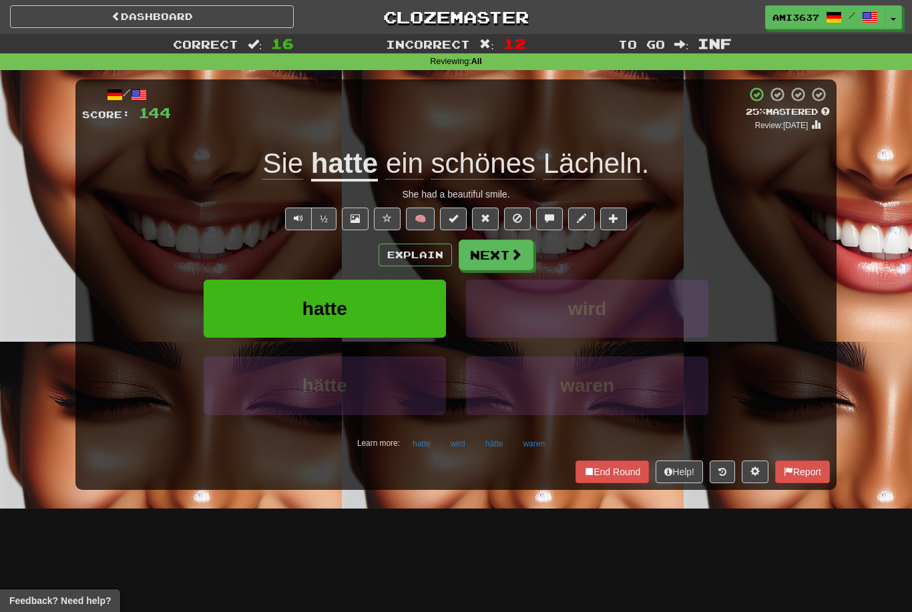
click at [394, 322] on button "hatte" at bounding box center [325, 309] width 242 height 58
